Goal: Task Accomplishment & Management: Complete application form

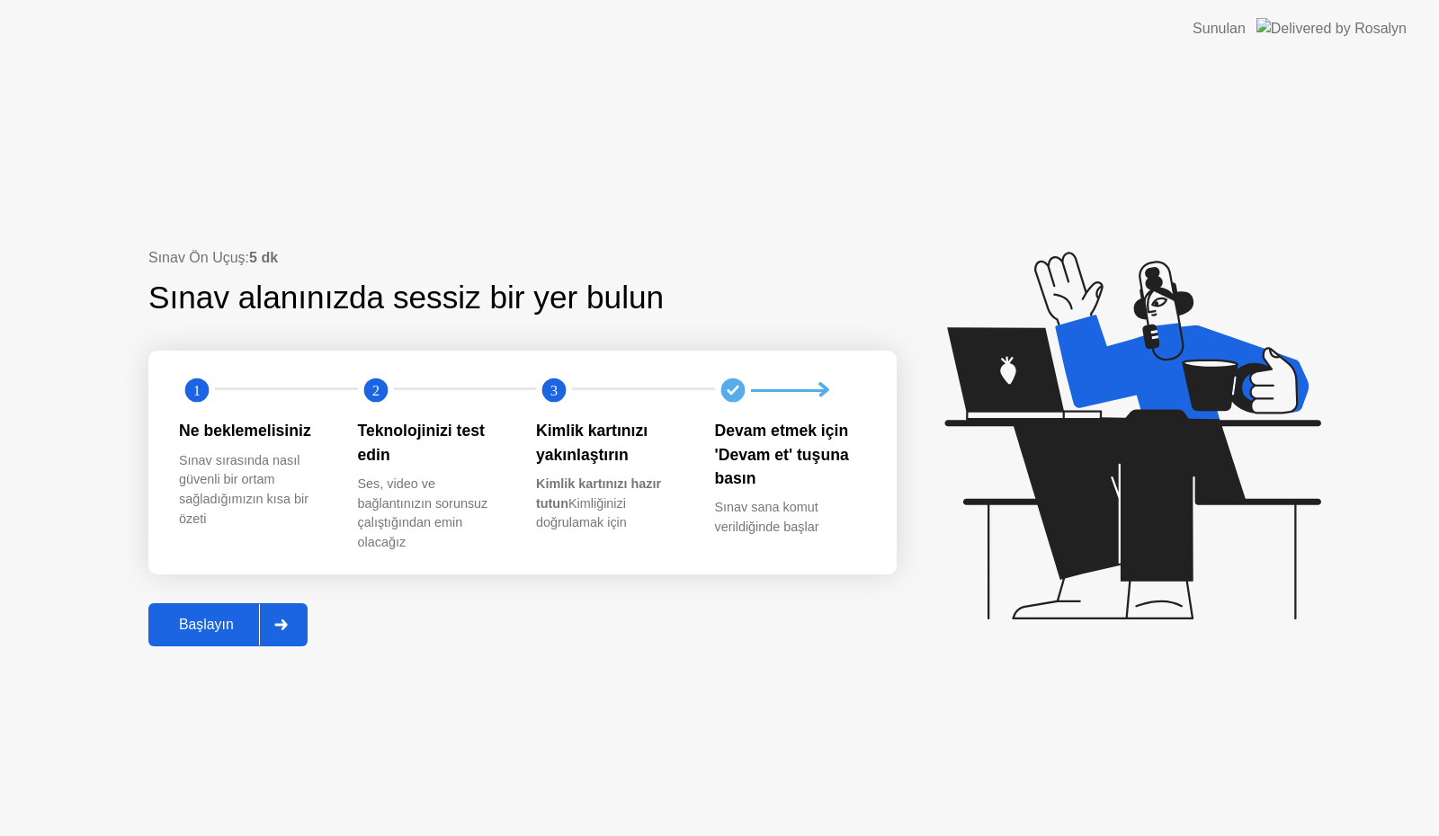
click at [196, 630] on div "Başlayın" at bounding box center [206, 625] width 105 height 16
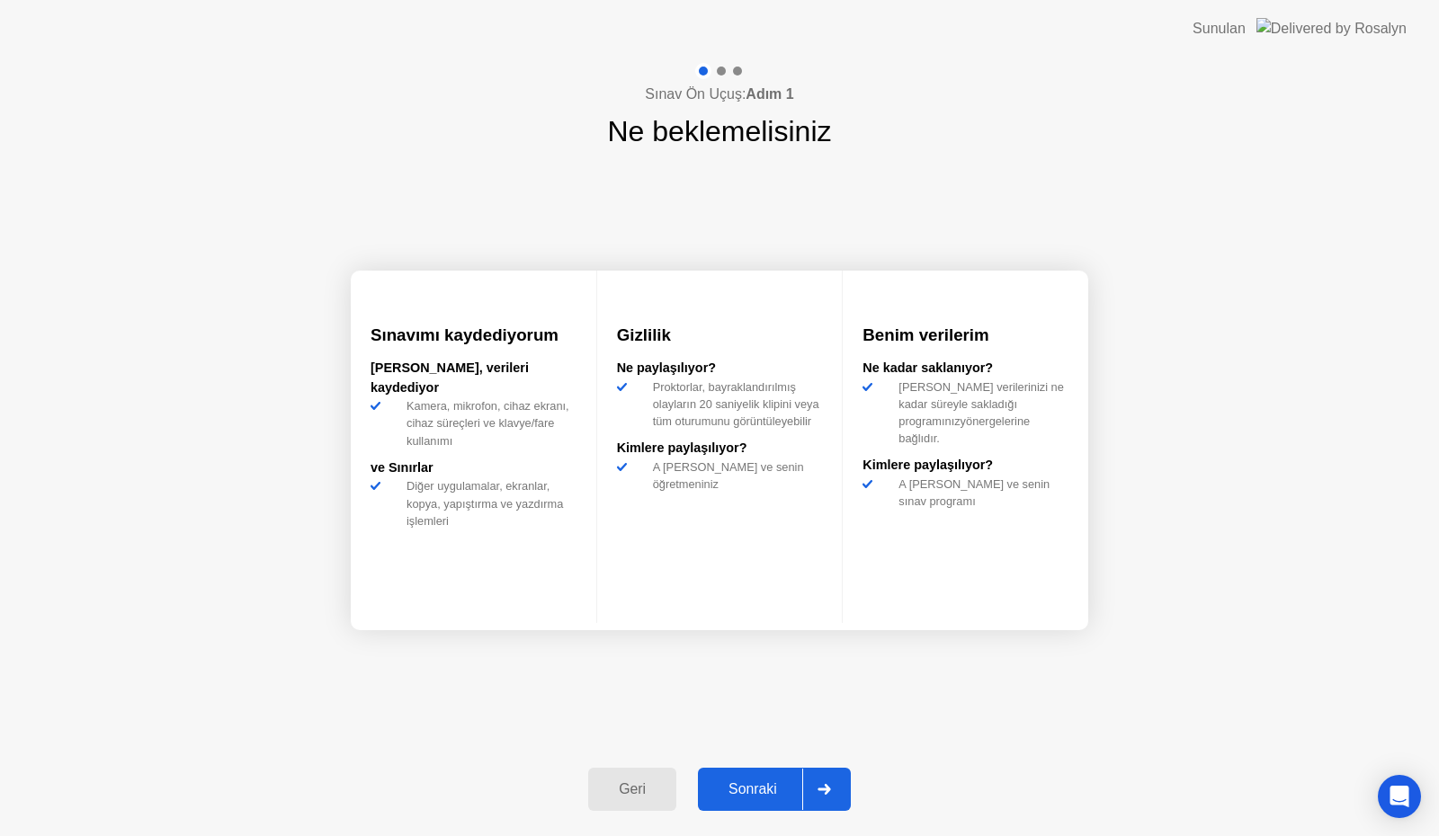
click at [770, 782] on div "Sonraki" at bounding box center [752, 790] width 99 height 16
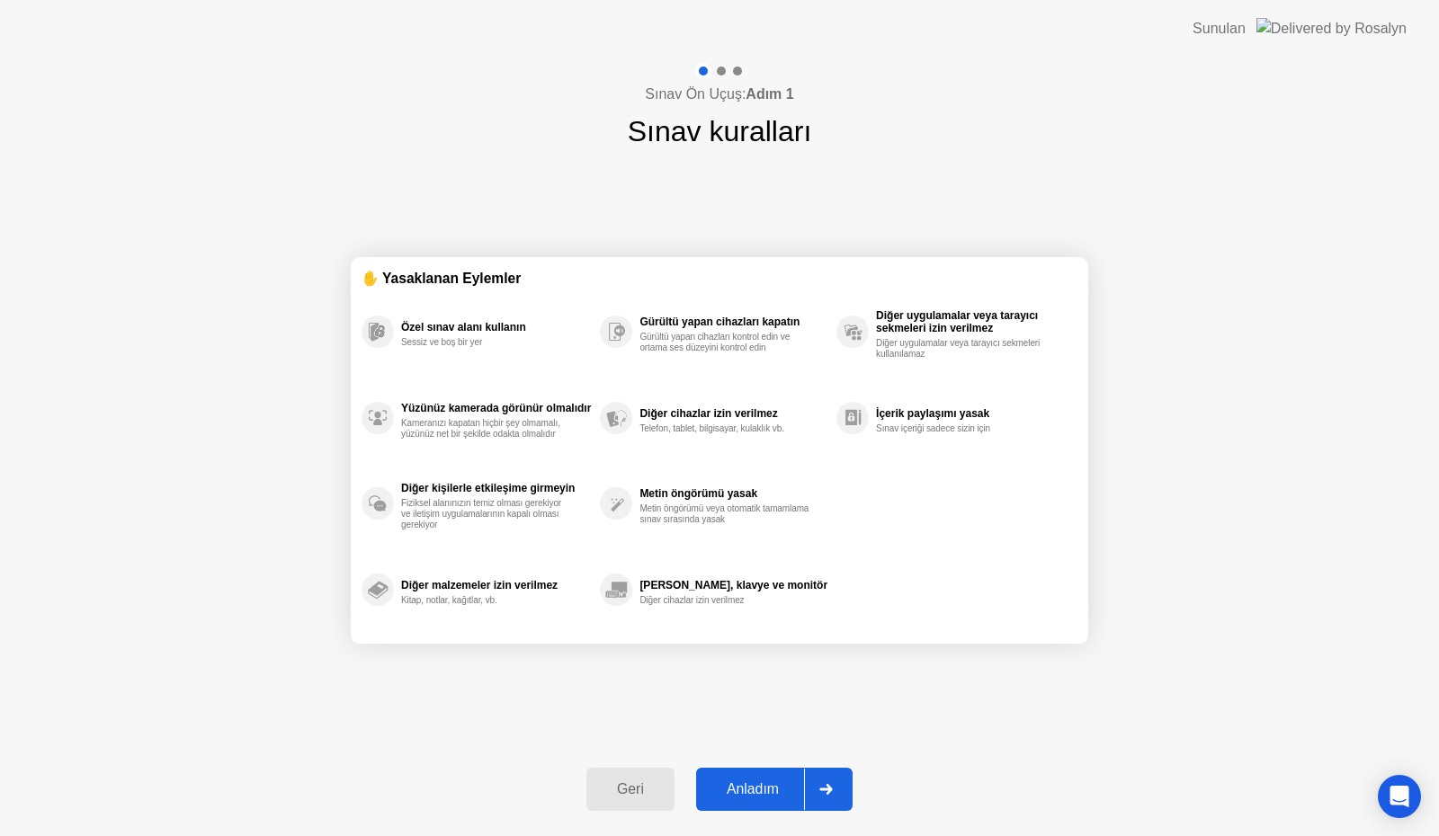
click at [770, 782] on div "Anladım" at bounding box center [752, 790] width 103 height 16
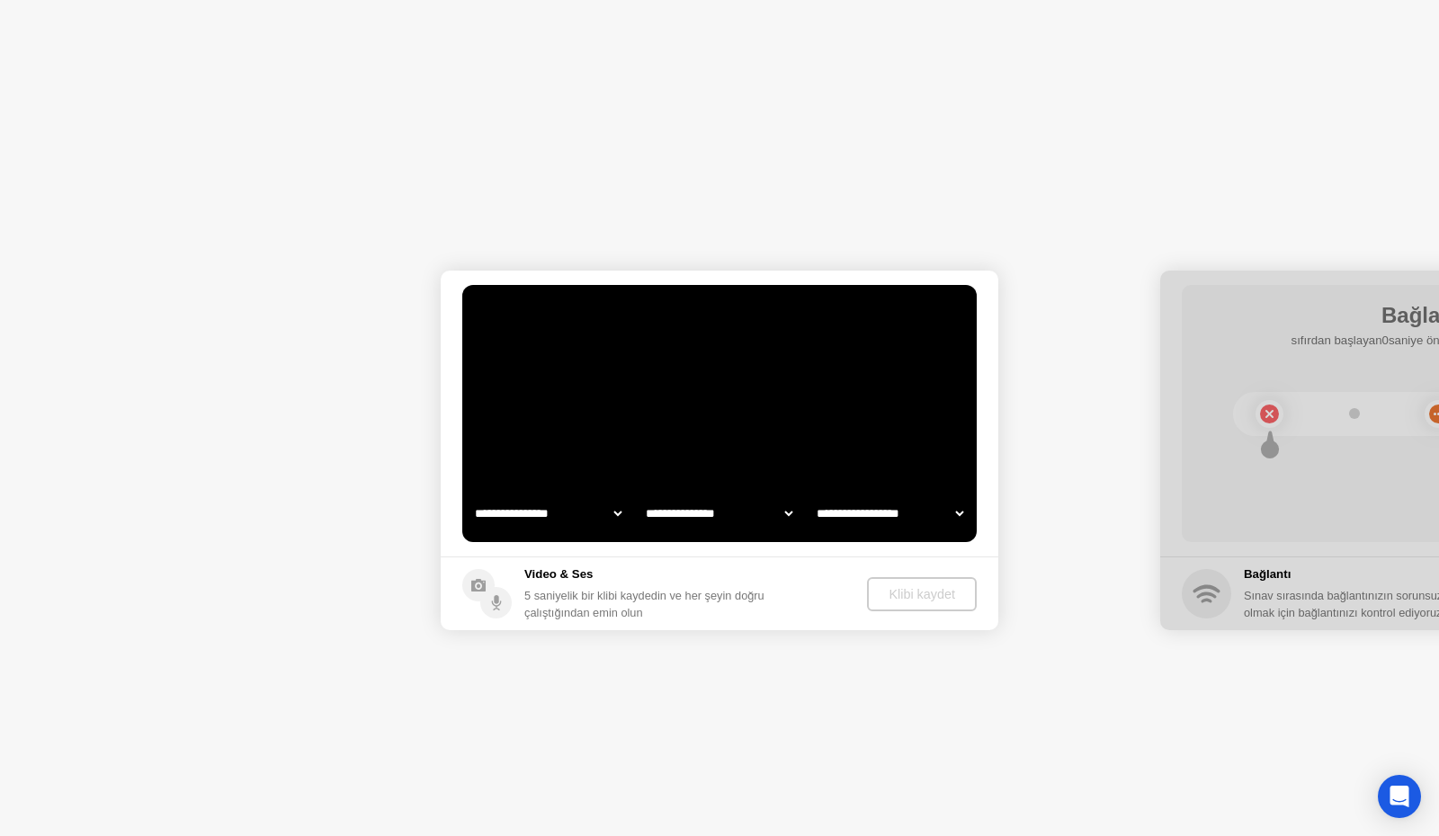
select select "**********"
select select "*******"
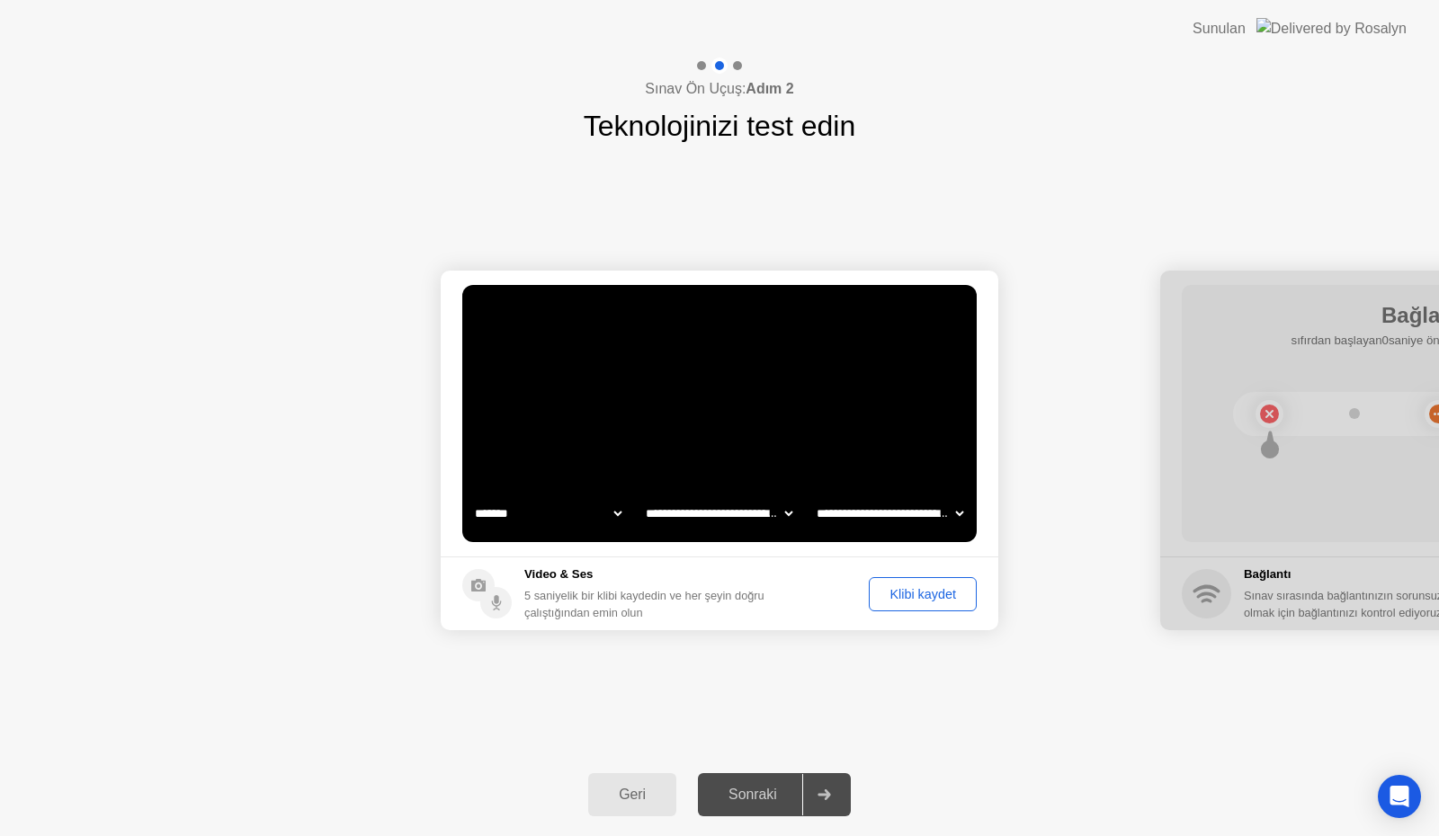
click at [922, 594] on div "Klibi kaydet" at bounding box center [922, 594] width 95 height 14
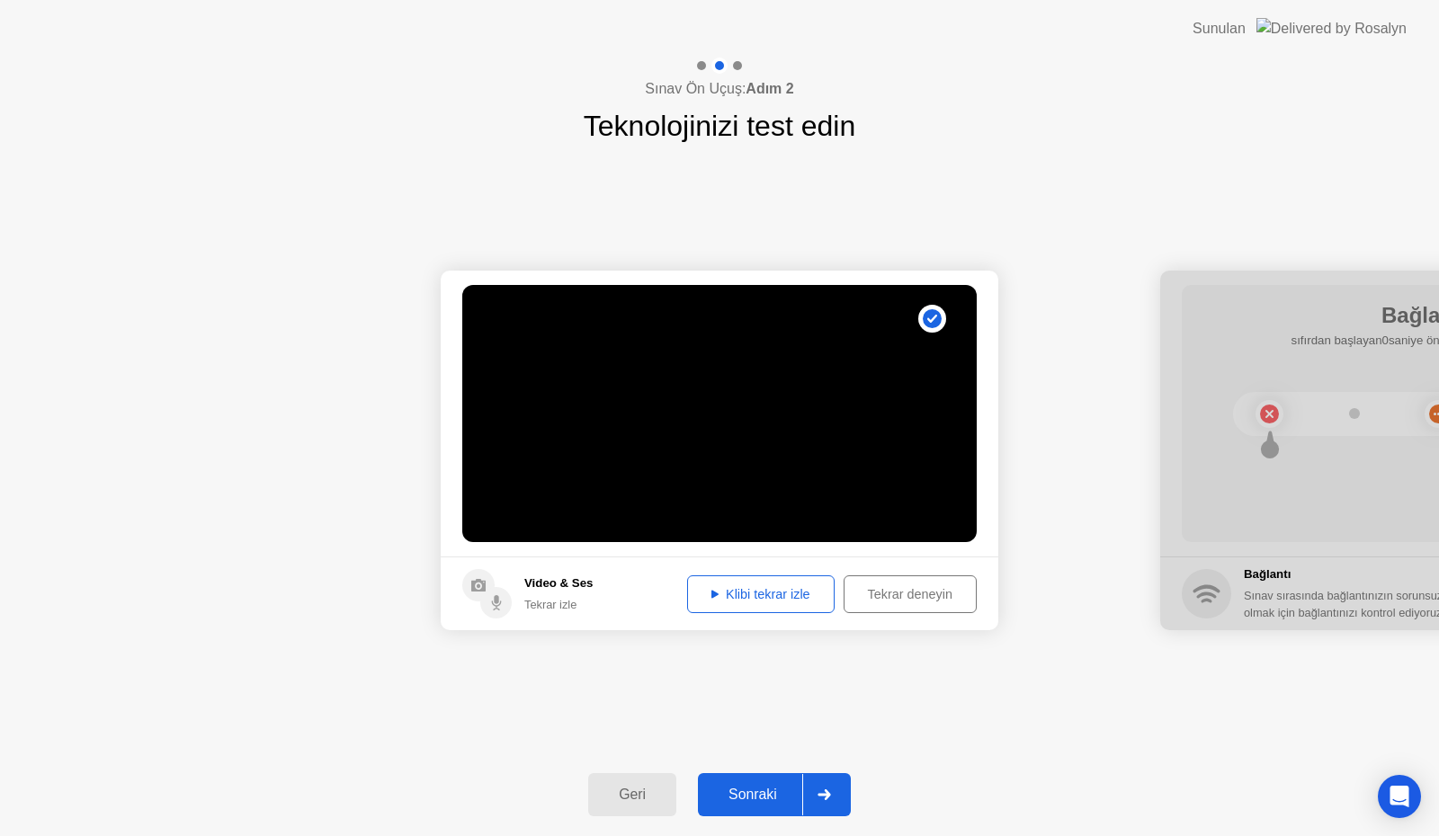
click at [922, 604] on button "Tekrar deneyin" at bounding box center [910, 595] width 133 height 38
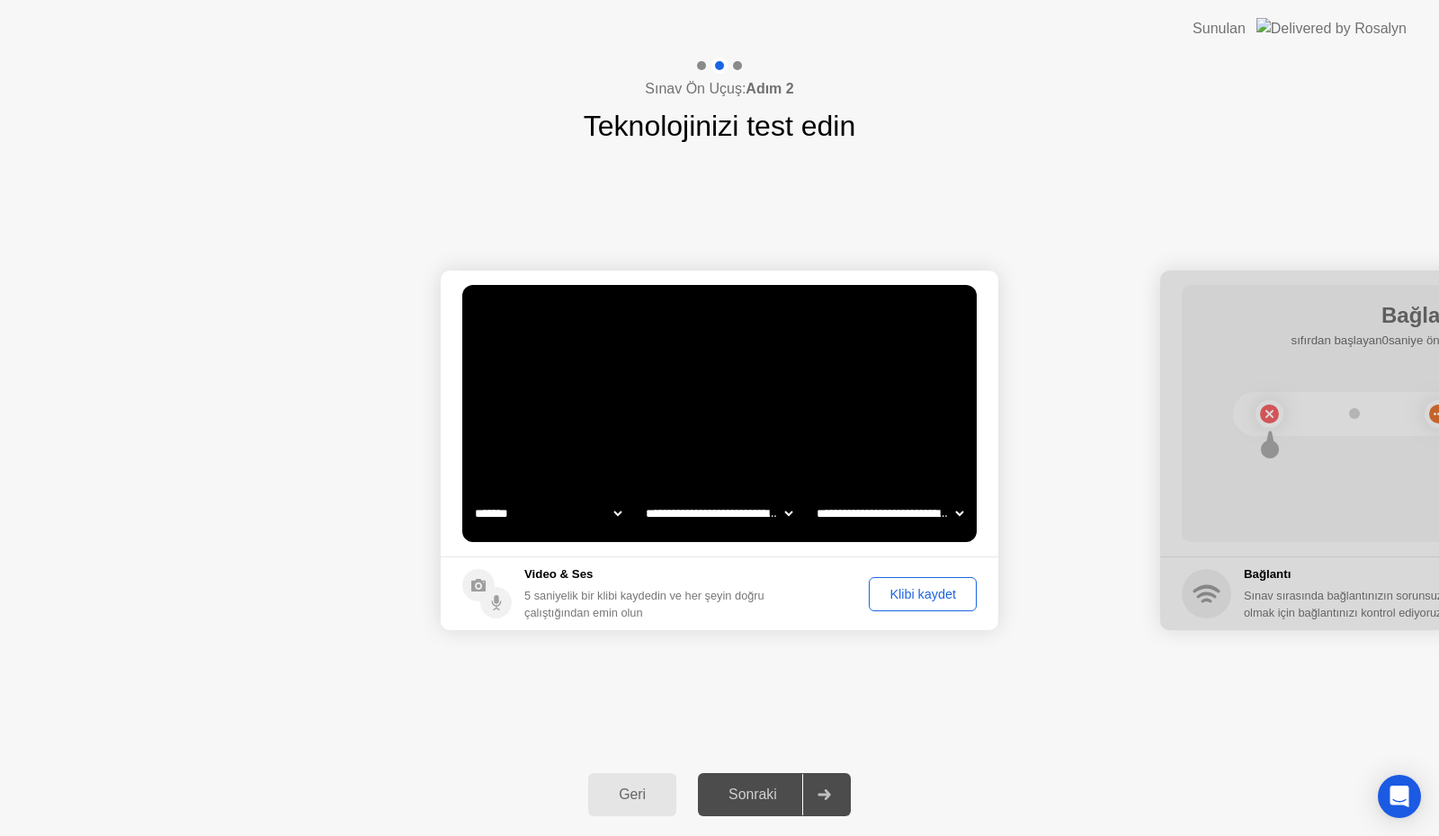
click at [916, 601] on div "Klibi kaydet" at bounding box center [922, 594] width 95 height 14
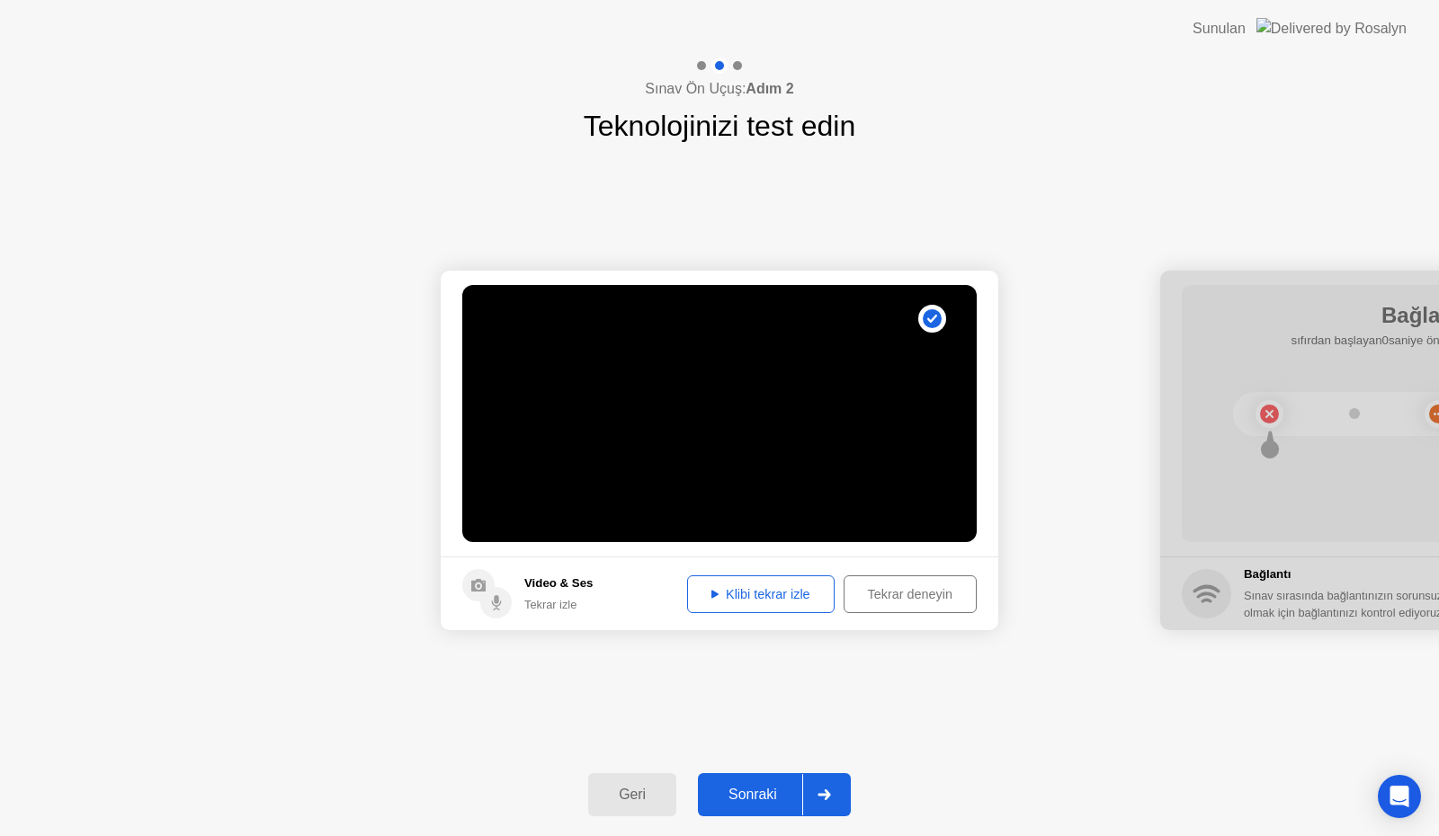
click at [777, 788] on div "Sonraki" at bounding box center [752, 795] width 99 height 16
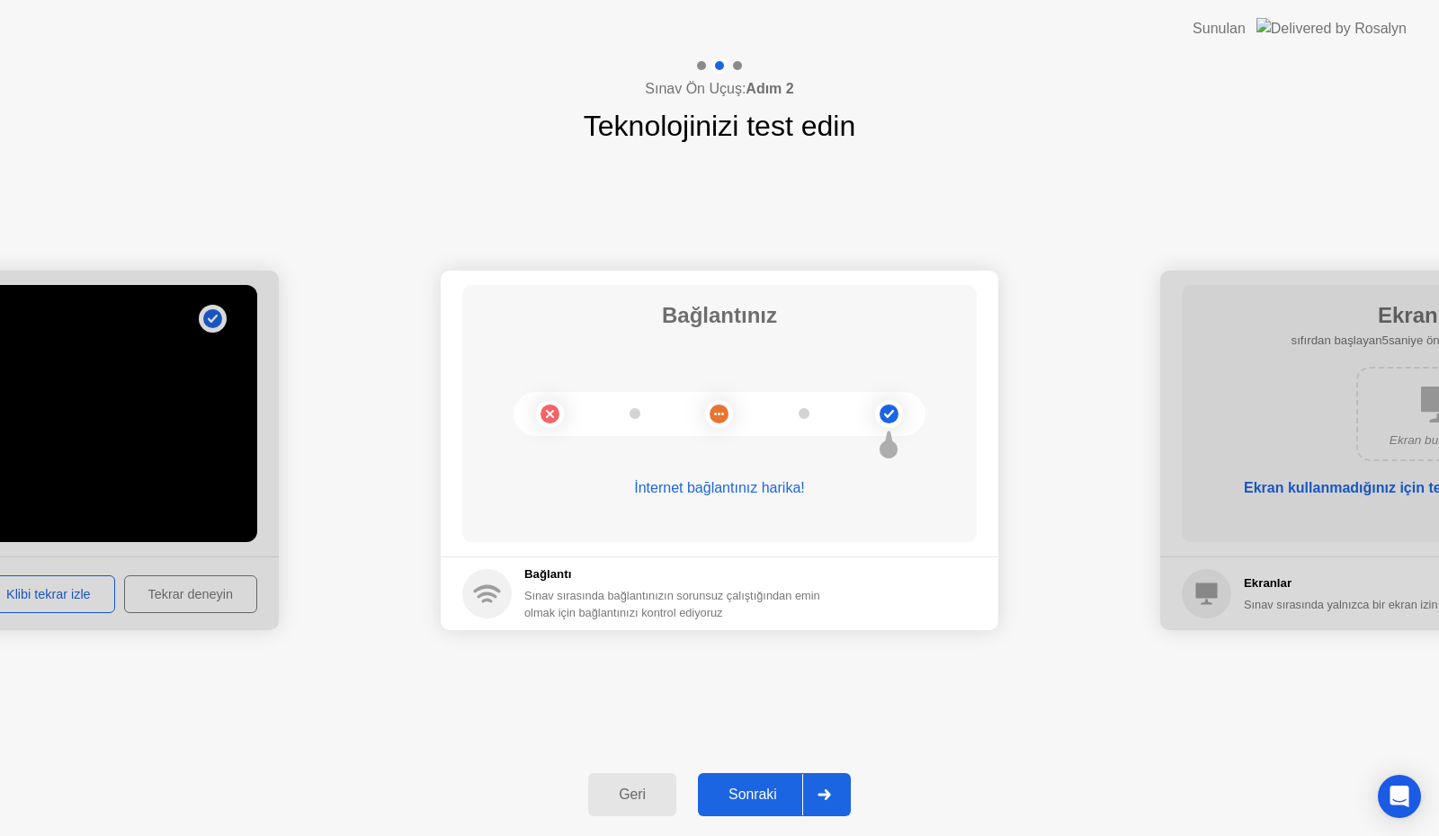
click at [754, 795] on div "Sonraki" at bounding box center [752, 795] width 99 height 16
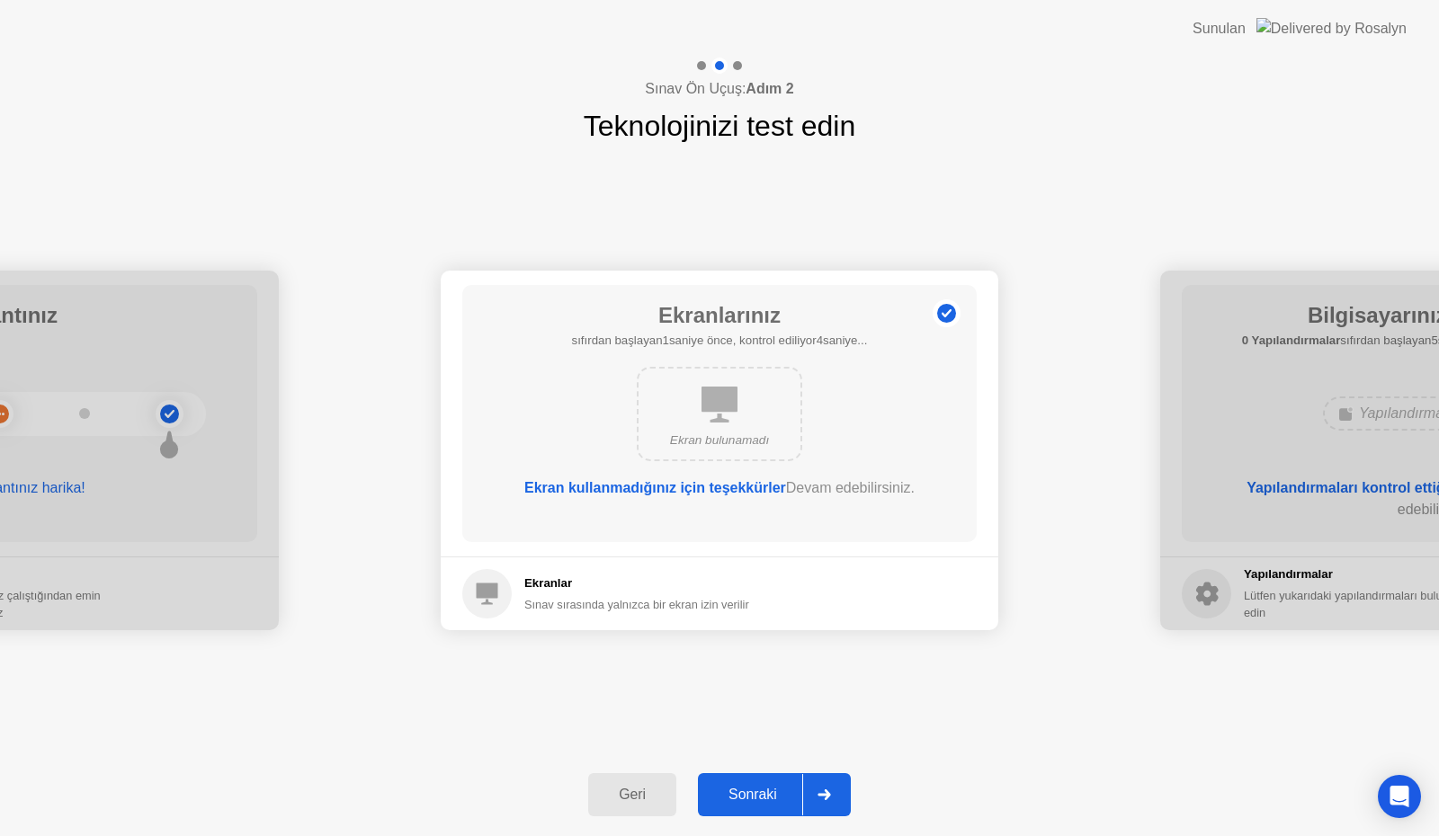
click at [746, 790] on div "Sonraki" at bounding box center [752, 795] width 99 height 16
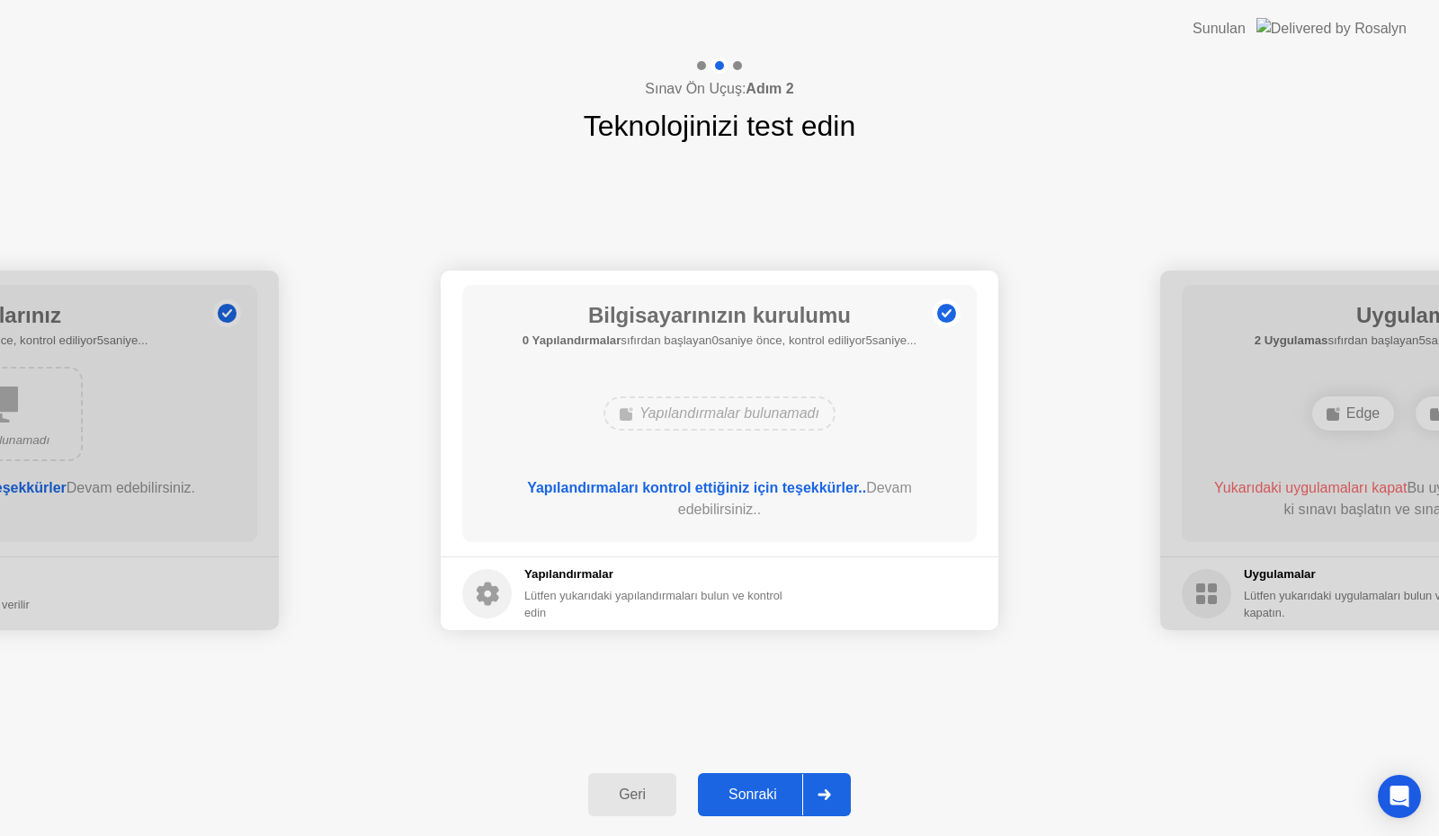
click at [748, 787] on div "Sonraki" at bounding box center [752, 795] width 99 height 16
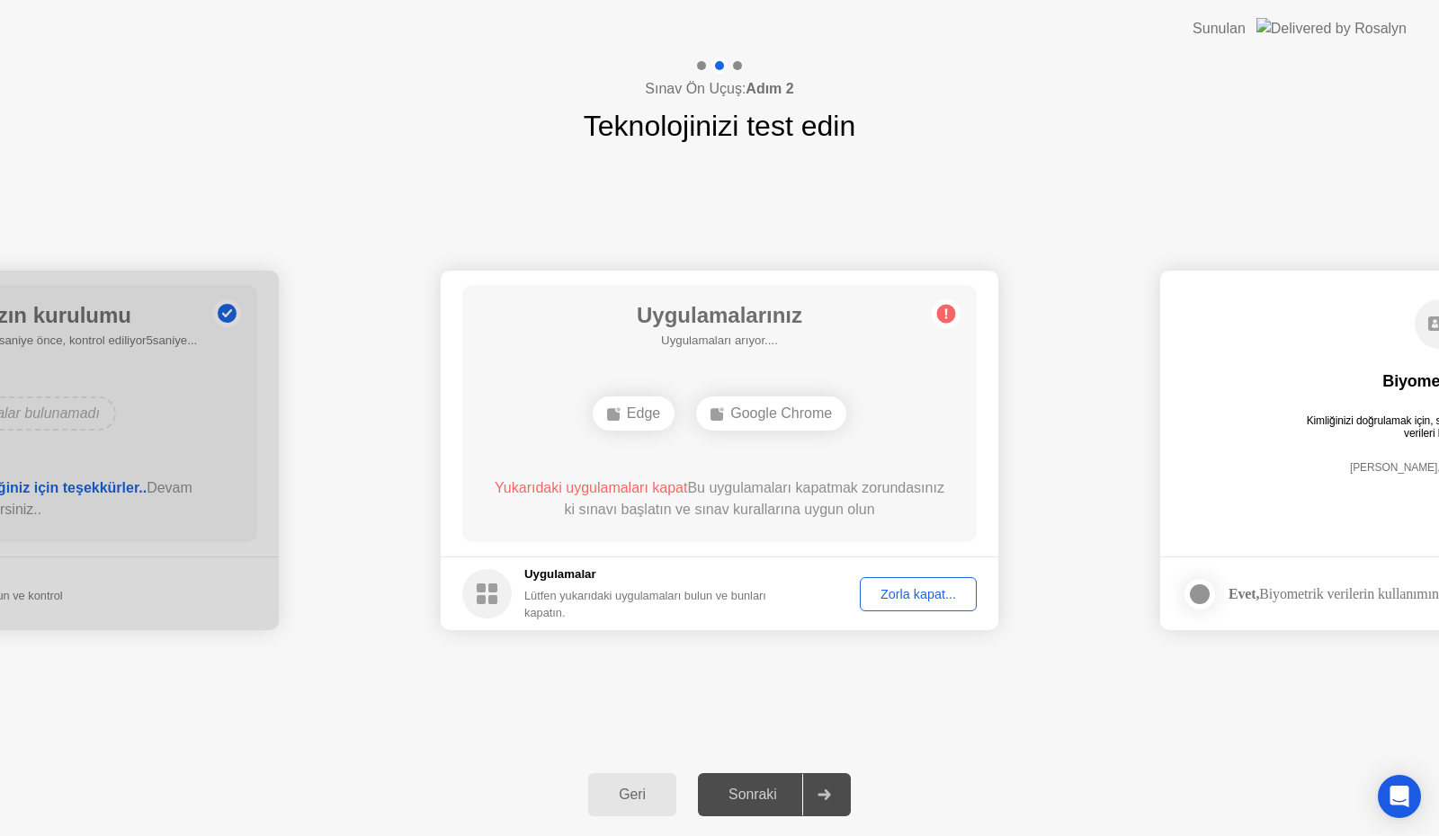
click at [905, 589] on div "Zorla kapat..." at bounding box center [918, 594] width 104 height 14
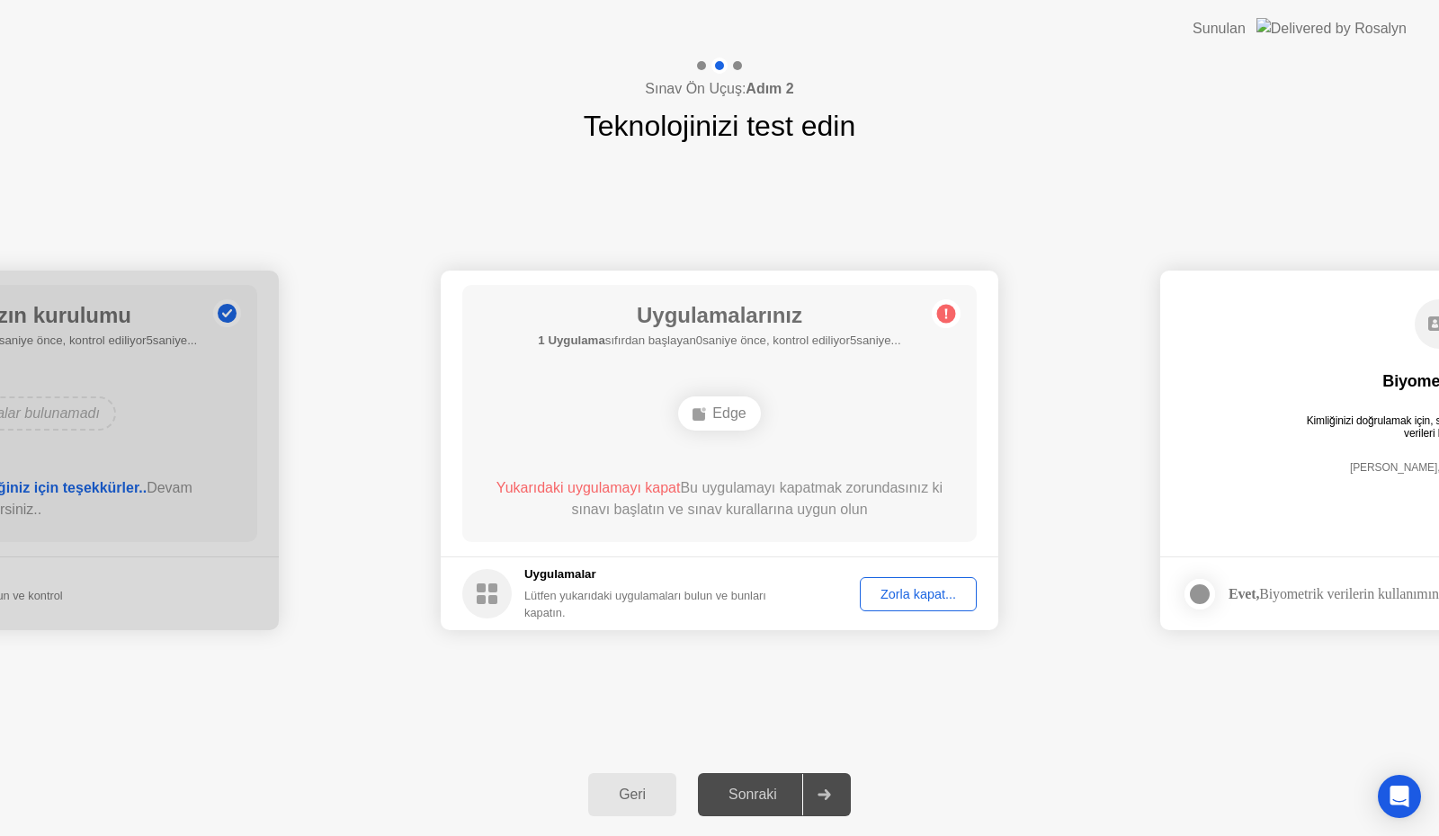
drag, startPoint x: 717, startPoint y: 406, endPoint x: 740, endPoint y: 415, distance: 25.4
click at [739, 415] on div "Edge" at bounding box center [719, 414] width 82 height 34
click at [1133, 86] on div "Sınav Ön Uçuş: Adım 2 Teknolojinizi test edin" at bounding box center [719, 103] width 1439 height 90
click at [833, 744] on div "**********" at bounding box center [719, 450] width 1439 height 606
drag, startPoint x: 1176, startPoint y: 754, endPoint x: 1151, endPoint y: 739, distance: 29.0
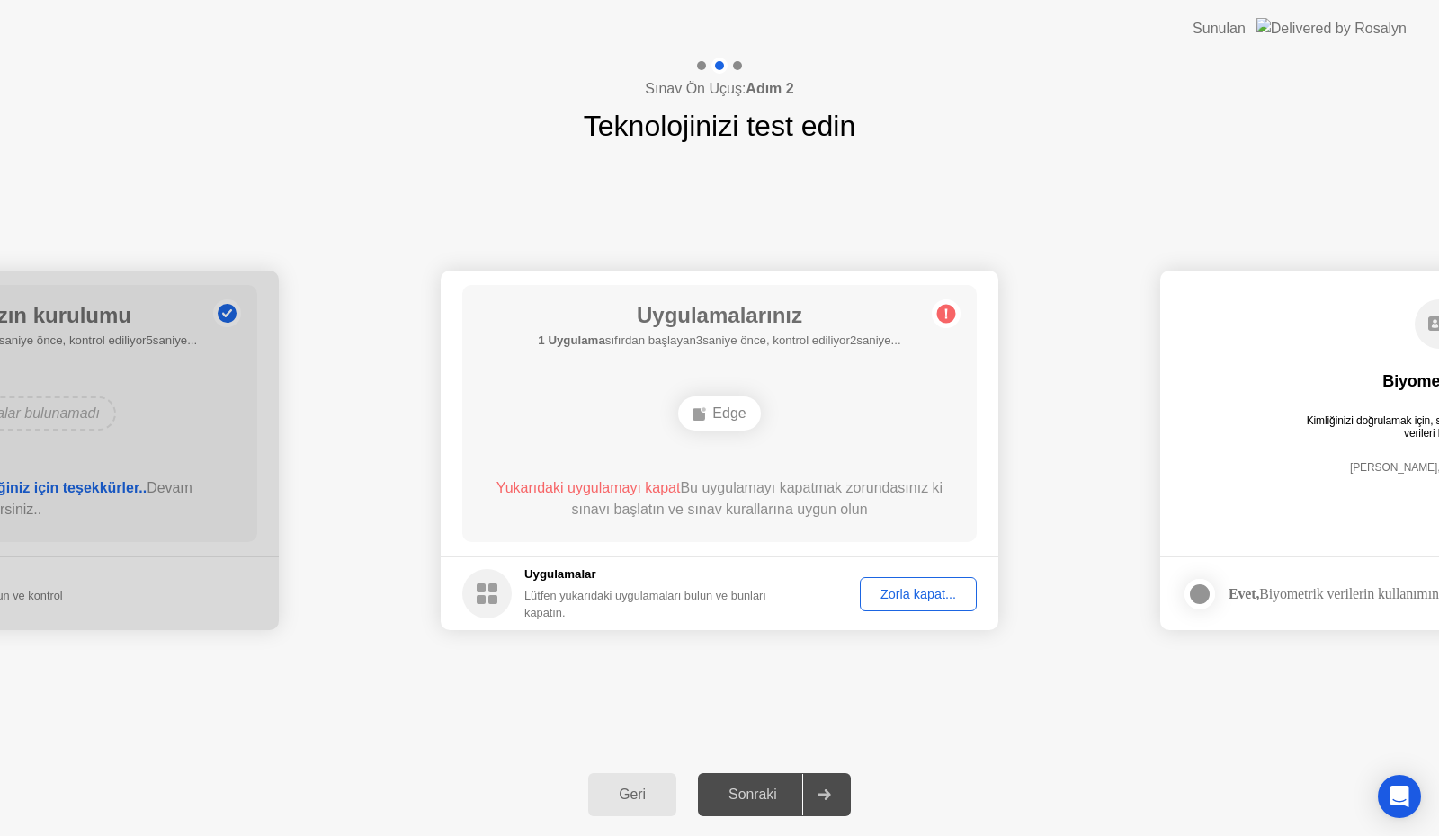
click at [1162, 745] on div "**********" at bounding box center [719, 447] width 1439 height 779
click at [736, 418] on div "Edge" at bounding box center [719, 414] width 82 height 34
click at [726, 422] on div "Edge" at bounding box center [719, 414] width 82 height 34
click at [914, 371] on div "Uygulamalarınız 1 Uygulama sıfırdan başlayan3saniye önce, kontrol ediliyor2sani…" at bounding box center [719, 413] width 514 height 257
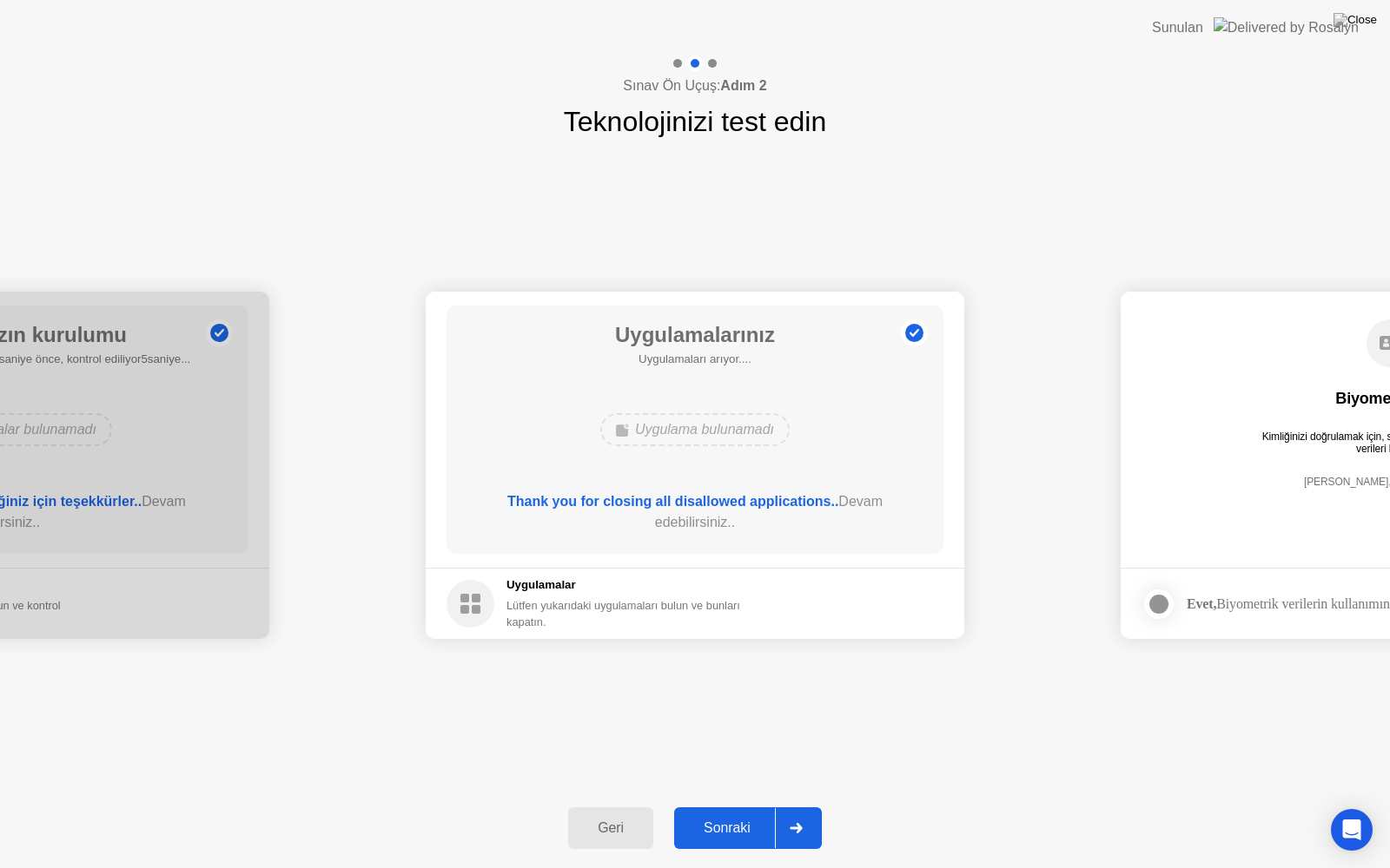
click at [728, 806] on div "Sonraki" at bounding box center [726, 828] width 96 height 15
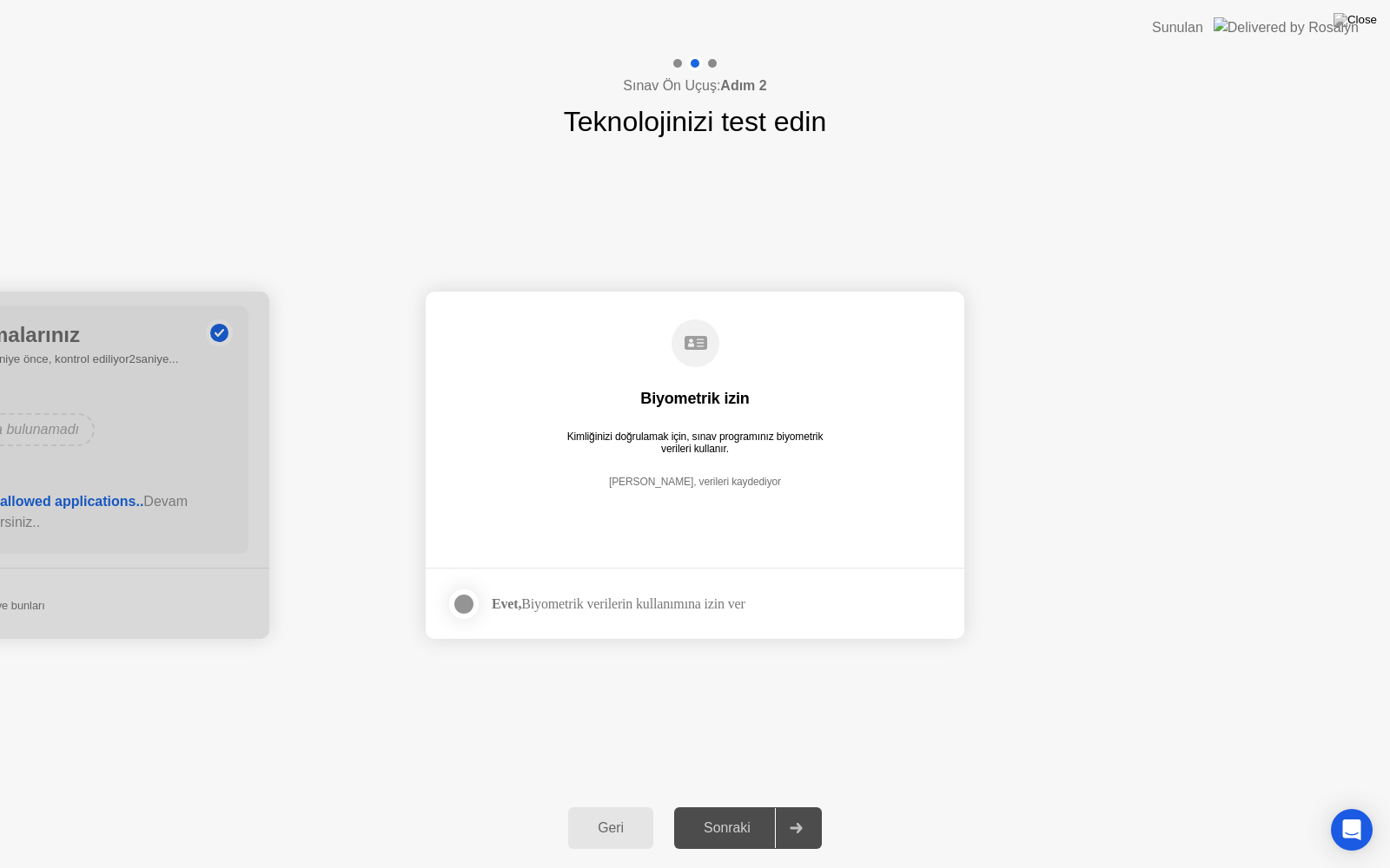
click at [458, 594] on div at bounding box center [464, 604] width 21 height 21
click at [739, 806] on div "Sonraki" at bounding box center [726, 828] width 96 height 15
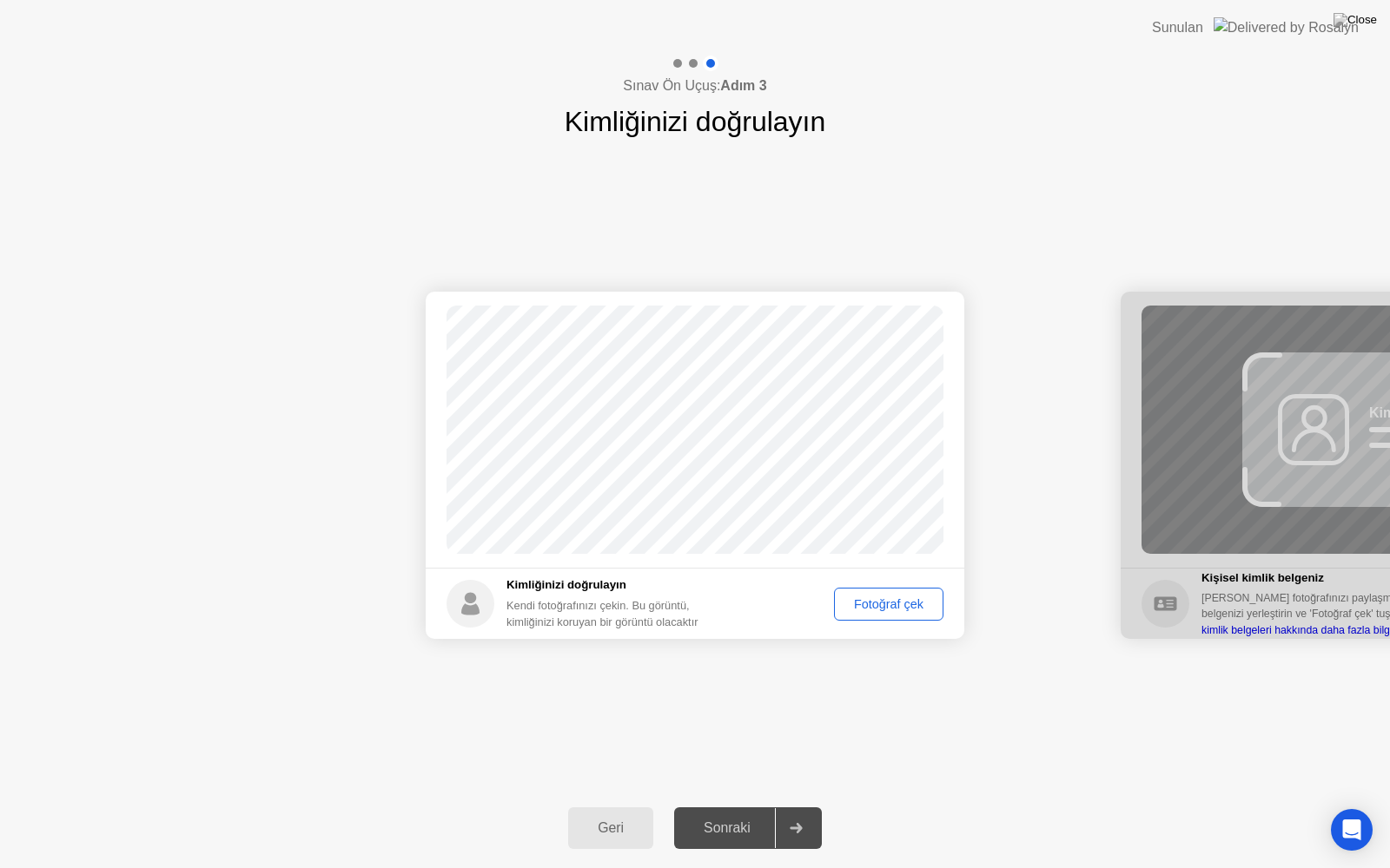
click at [897, 604] on div "Fotoğraf çek" at bounding box center [889, 604] width 98 height 14
click at [752, 806] on div "Sonraki" at bounding box center [726, 828] width 96 height 15
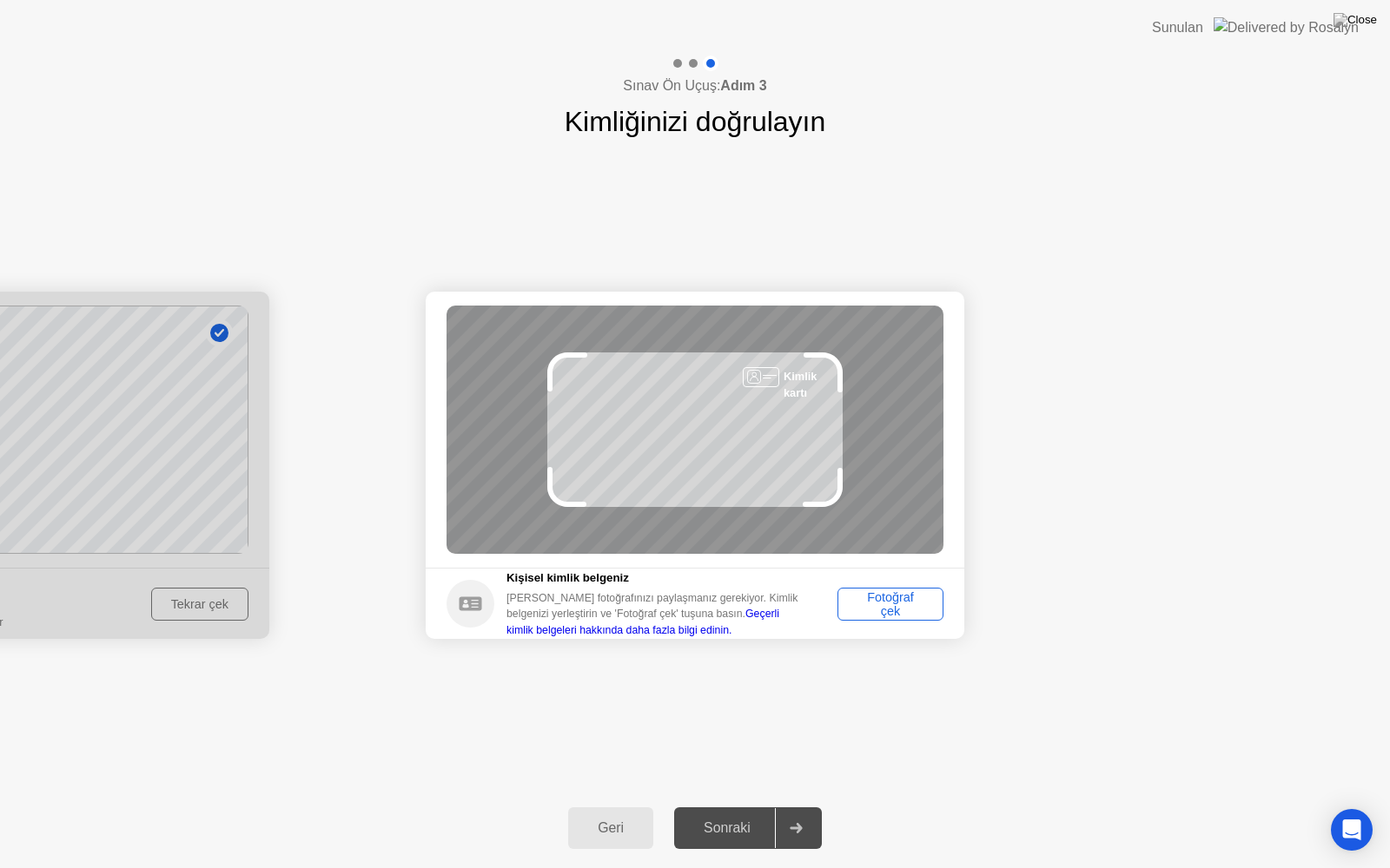
click at [886, 609] on div "Fotoğraf çek" at bounding box center [890, 604] width 94 height 28
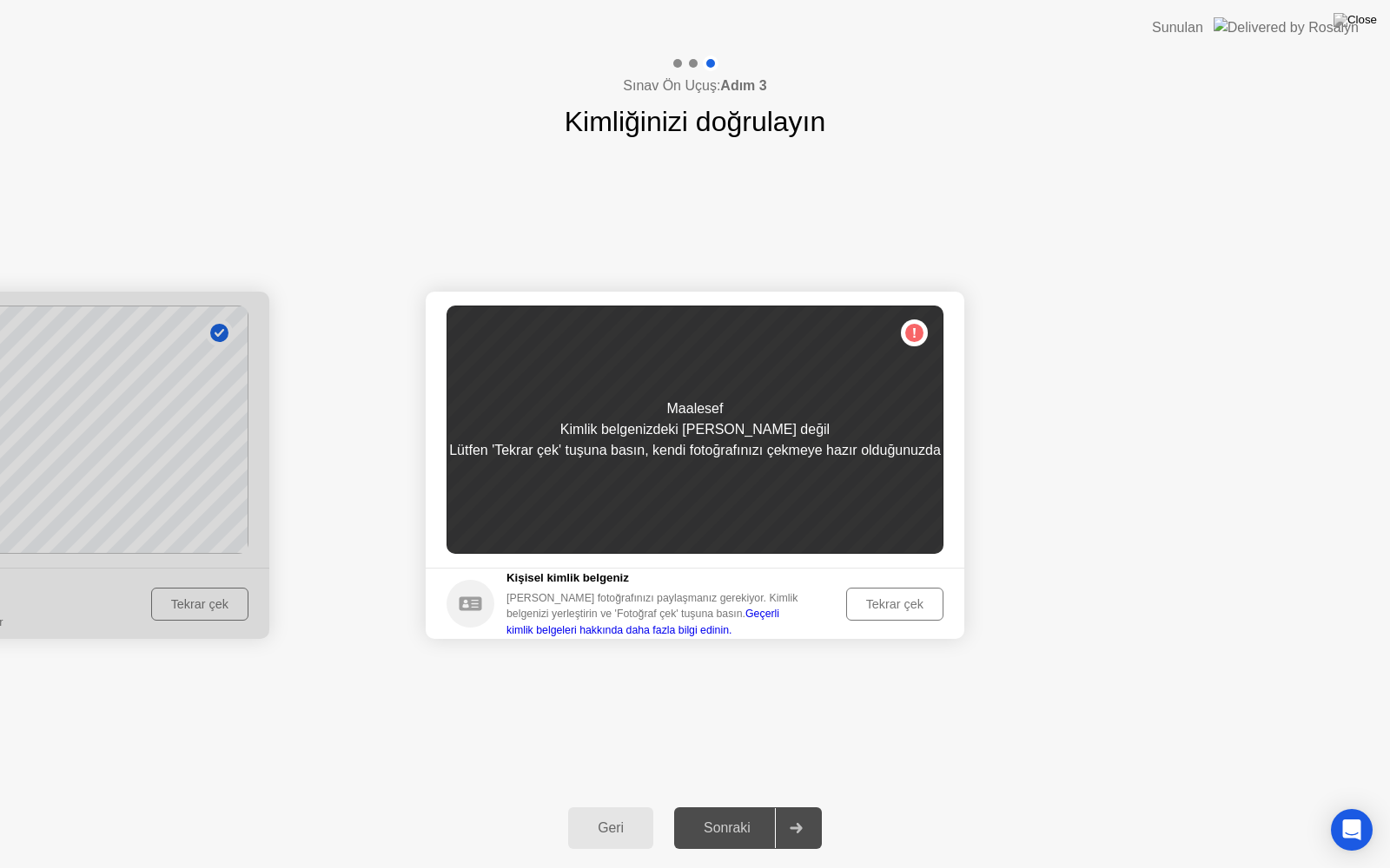
click at [906, 606] on div "Tekrar çek" at bounding box center [894, 604] width 85 height 14
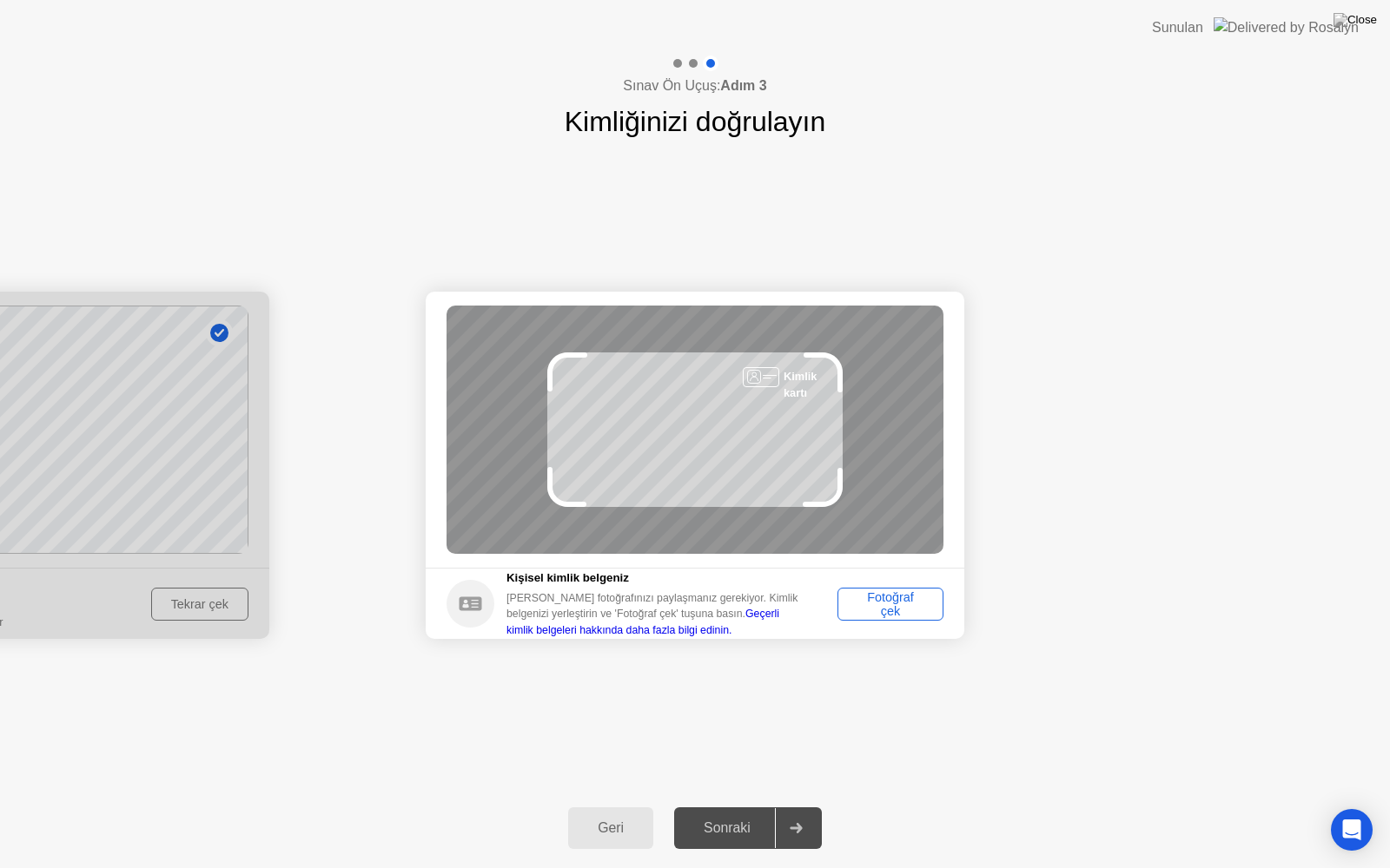
click at [902, 614] on div "Fotoğraf çek" at bounding box center [890, 604] width 94 height 28
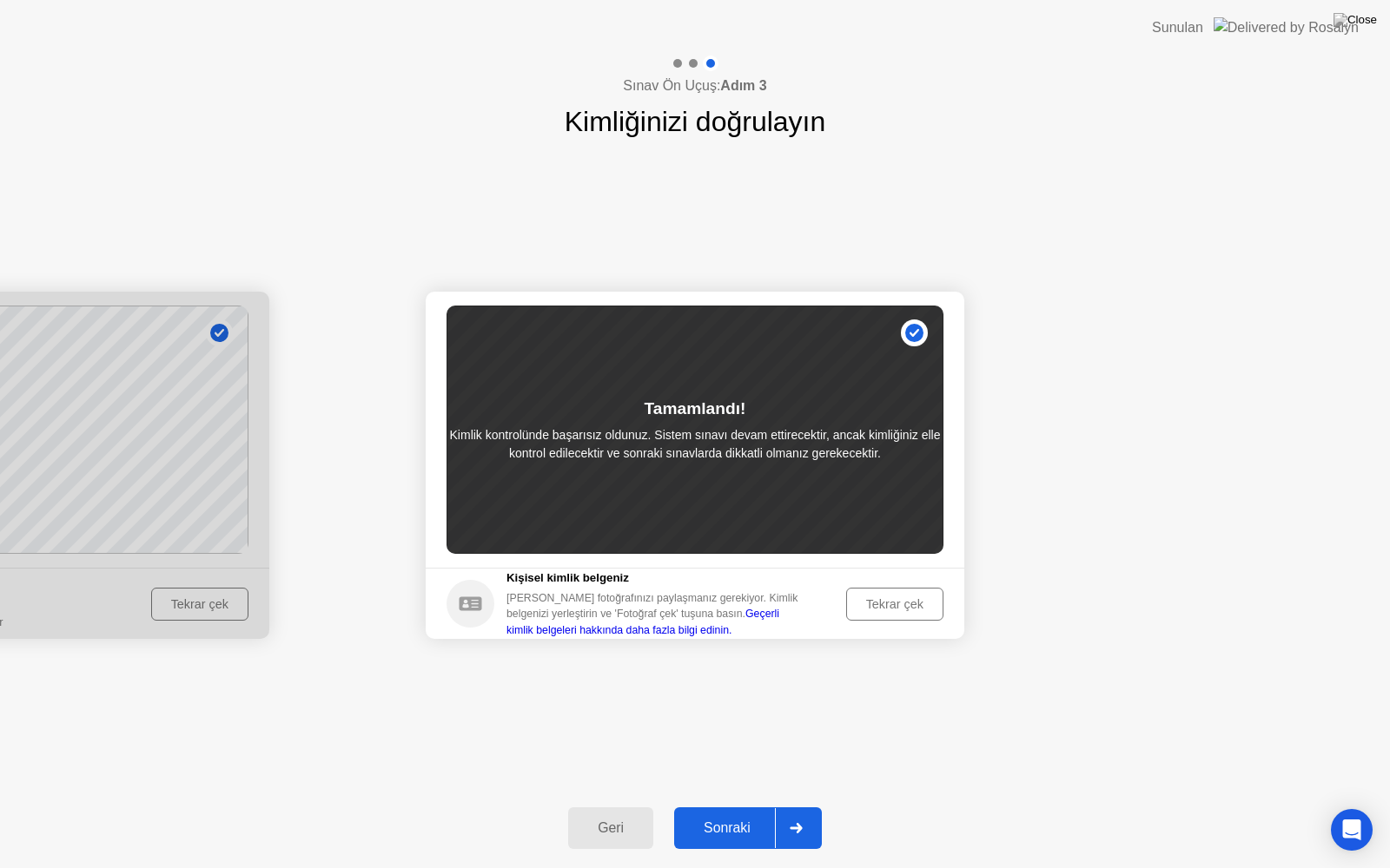
click at [865, 608] on div "Tekrar çek" at bounding box center [894, 604] width 85 height 14
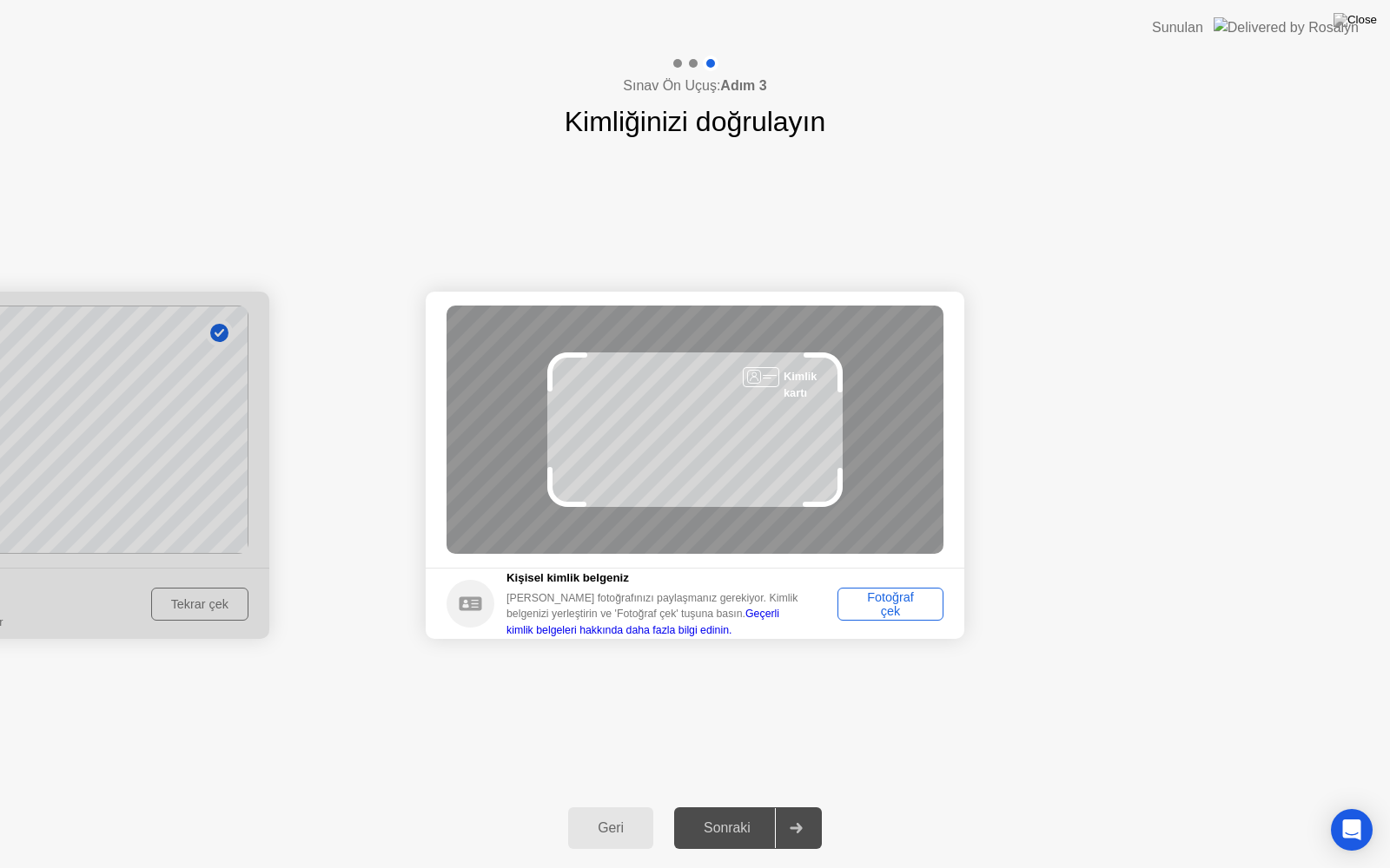
click at [865, 611] on div "Fotoğraf çek" at bounding box center [890, 604] width 94 height 28
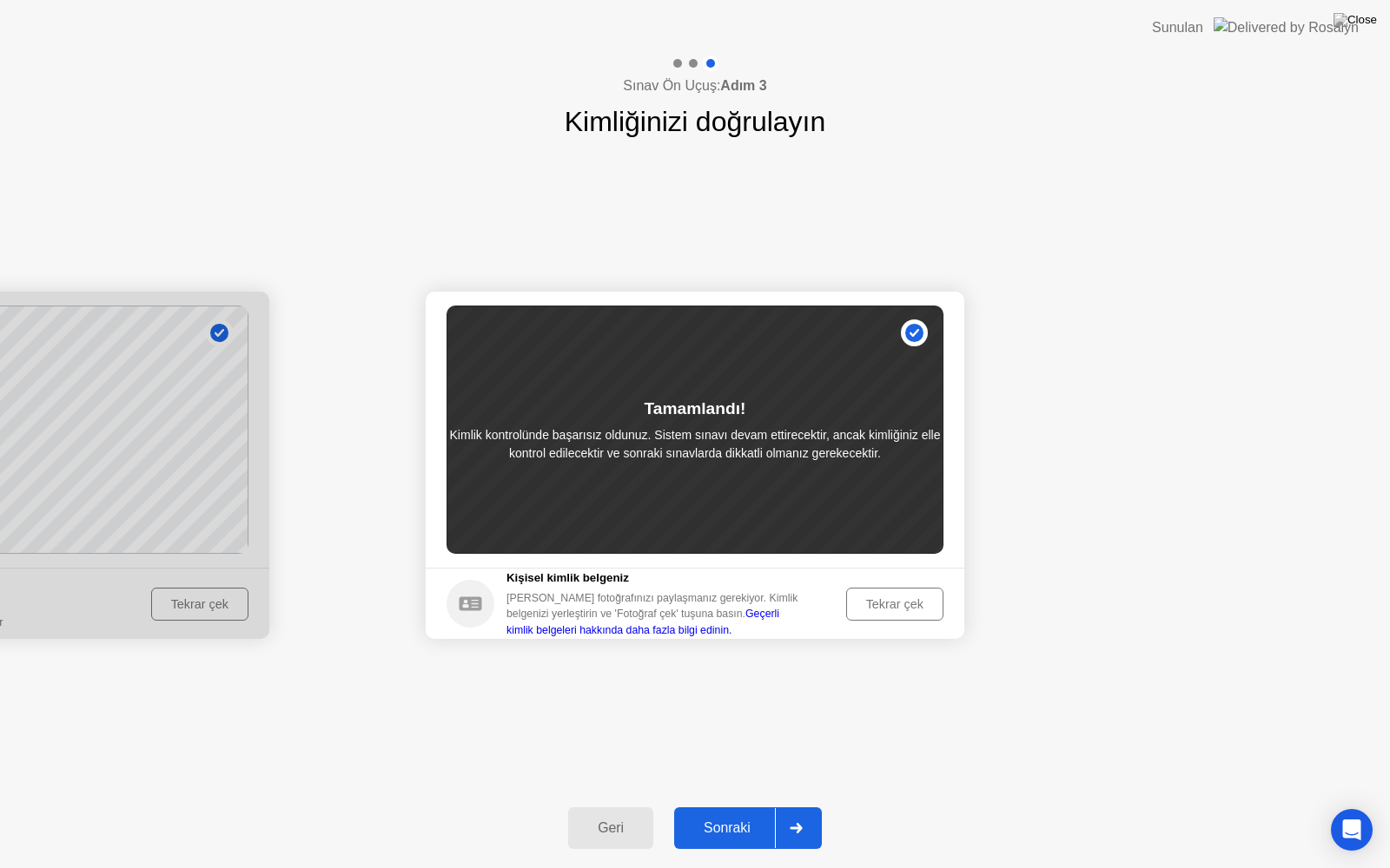
click at [741, 806] on div "Sonraki" at bounding box center [726, 828] width 96 height 15
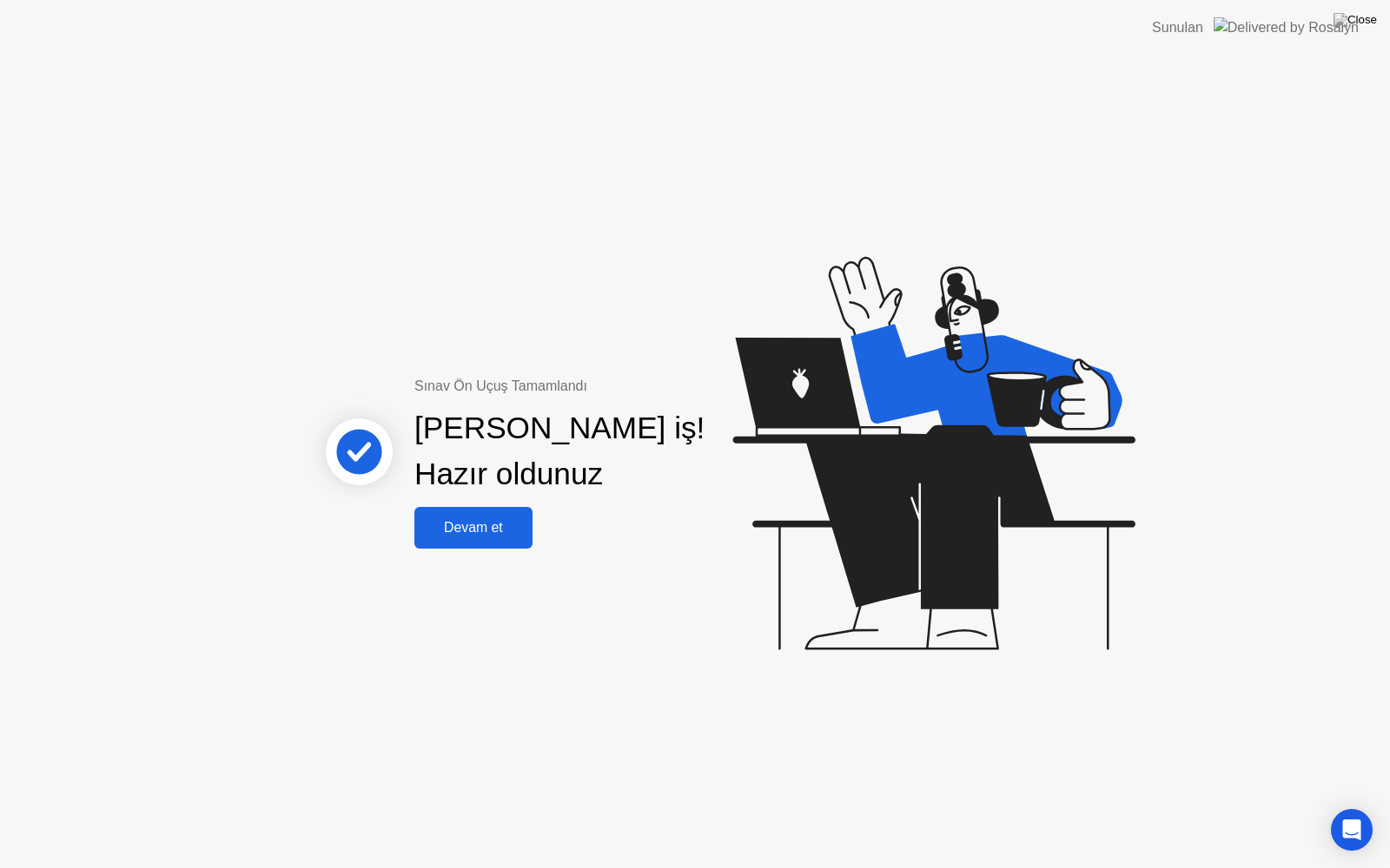
click at [444, 520] on div "Devam et" at bounding box center [473, 528] width 108 height 15
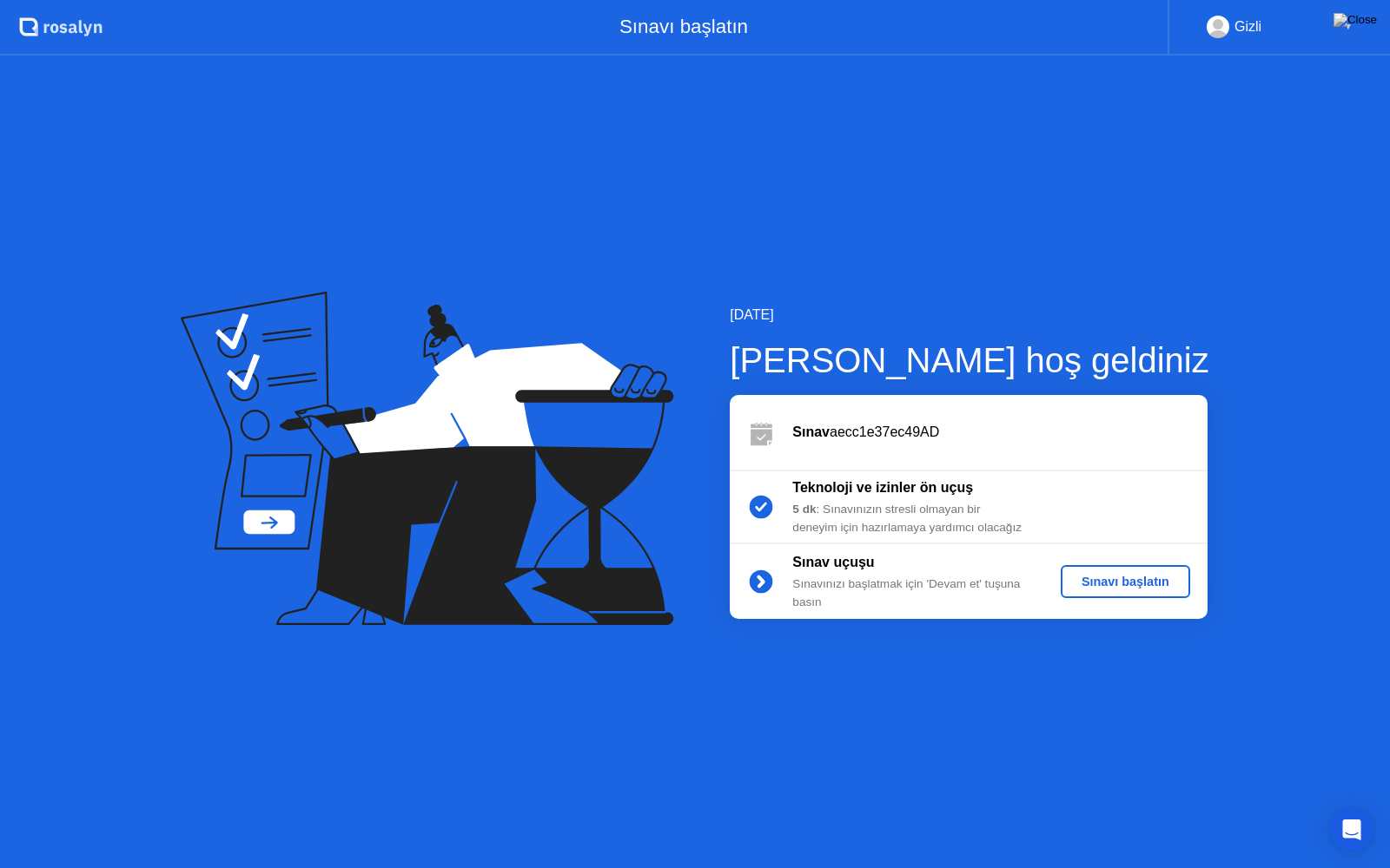
click at [1100, 577] on div "Sınavı başlatın" at bounding box center [1125, 581] width 116 height 14
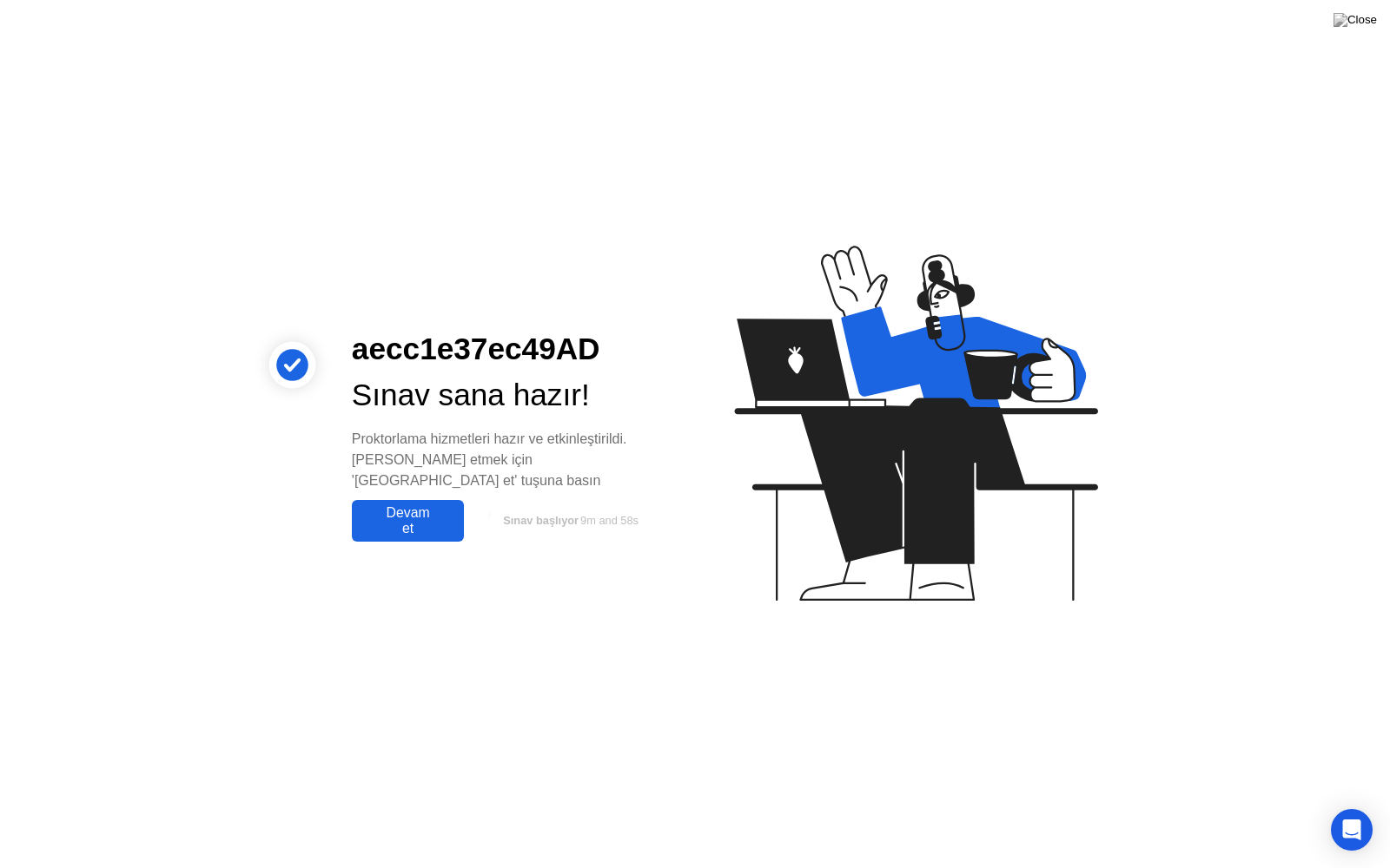
click at [425, 509] on div "Devam et" at bounding box center [408, 520] width 101 height 31
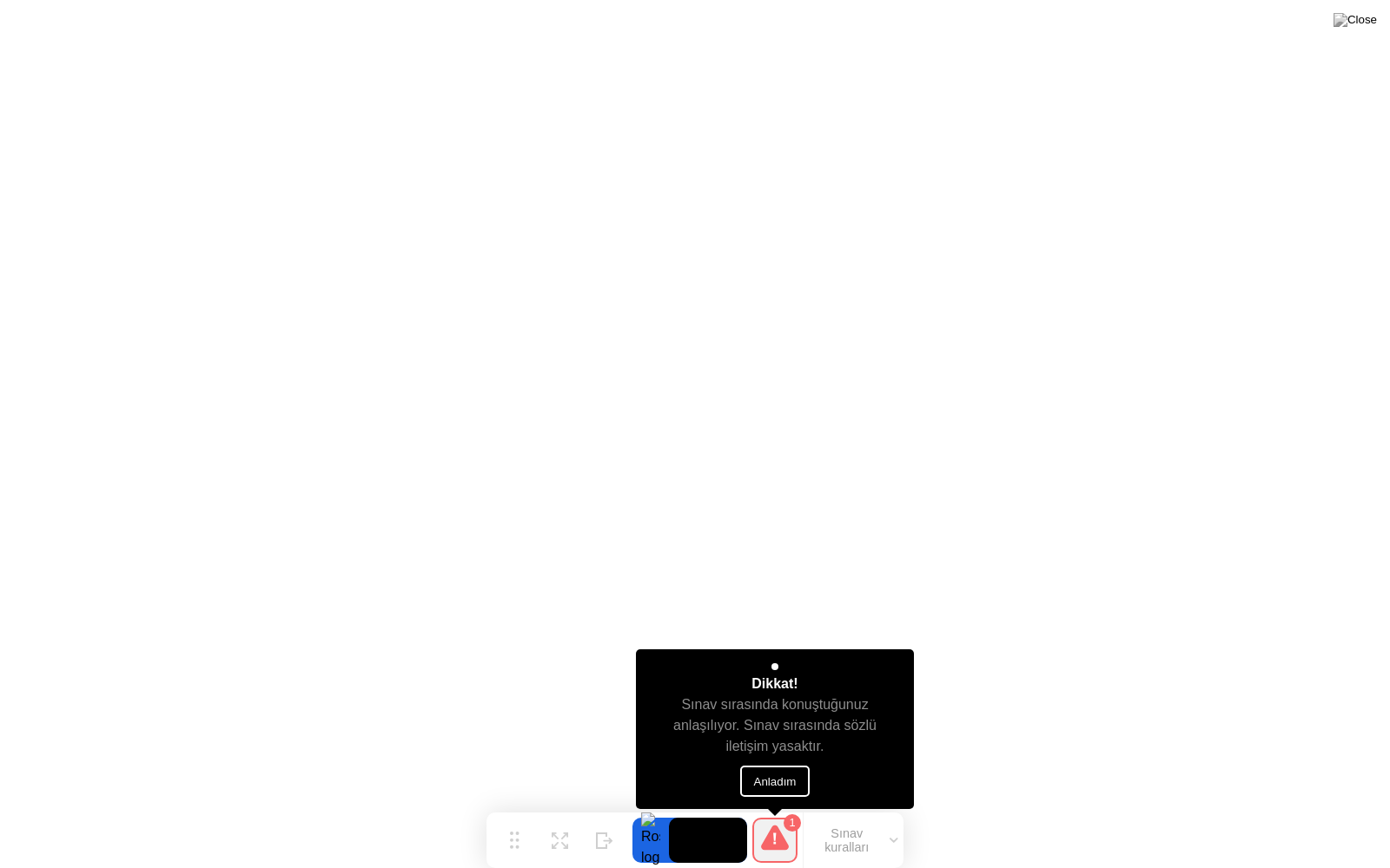
click at [775, 786] on button "Anladım" at bounding box center [775, 781] width 71 height 31
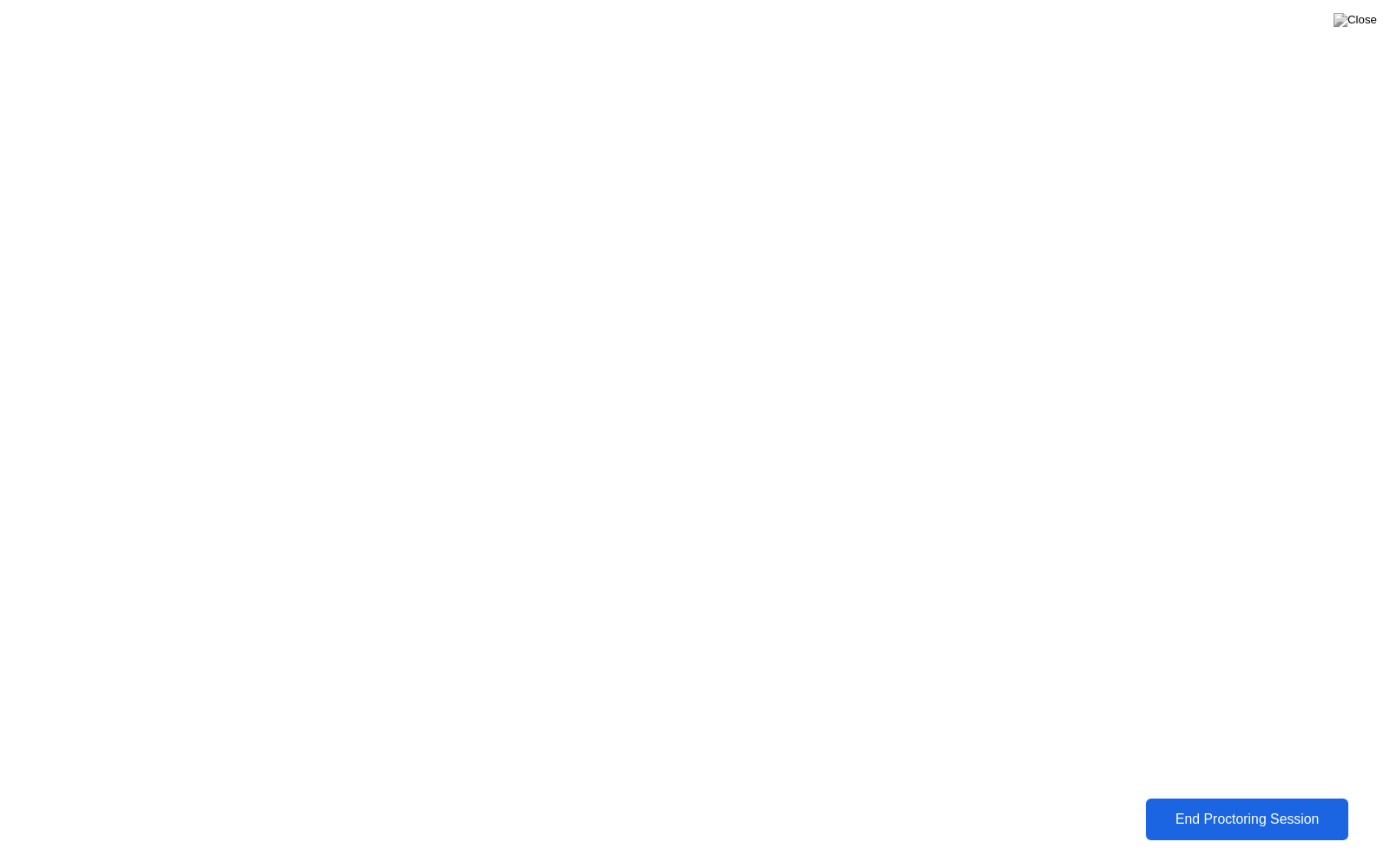
click at [1245, 806] on div "End Proctoring Session" at bounding box center [1247, 820] width 192 height 15
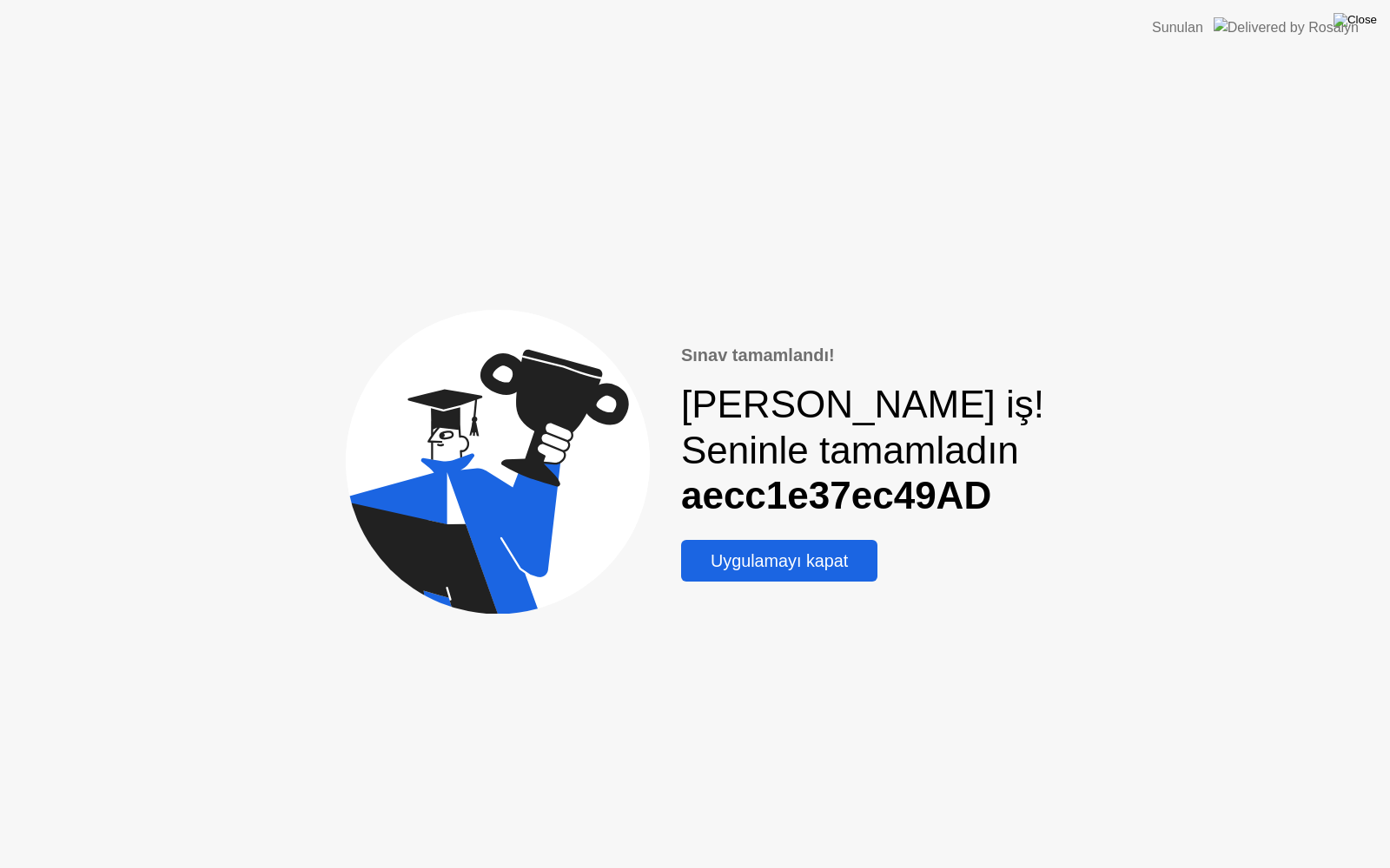
click at [1365, 14] on img at bounding box center [1354, 19] width 43 height 14
